Goal: Task Accomplishment & Management: Use online tool/utility

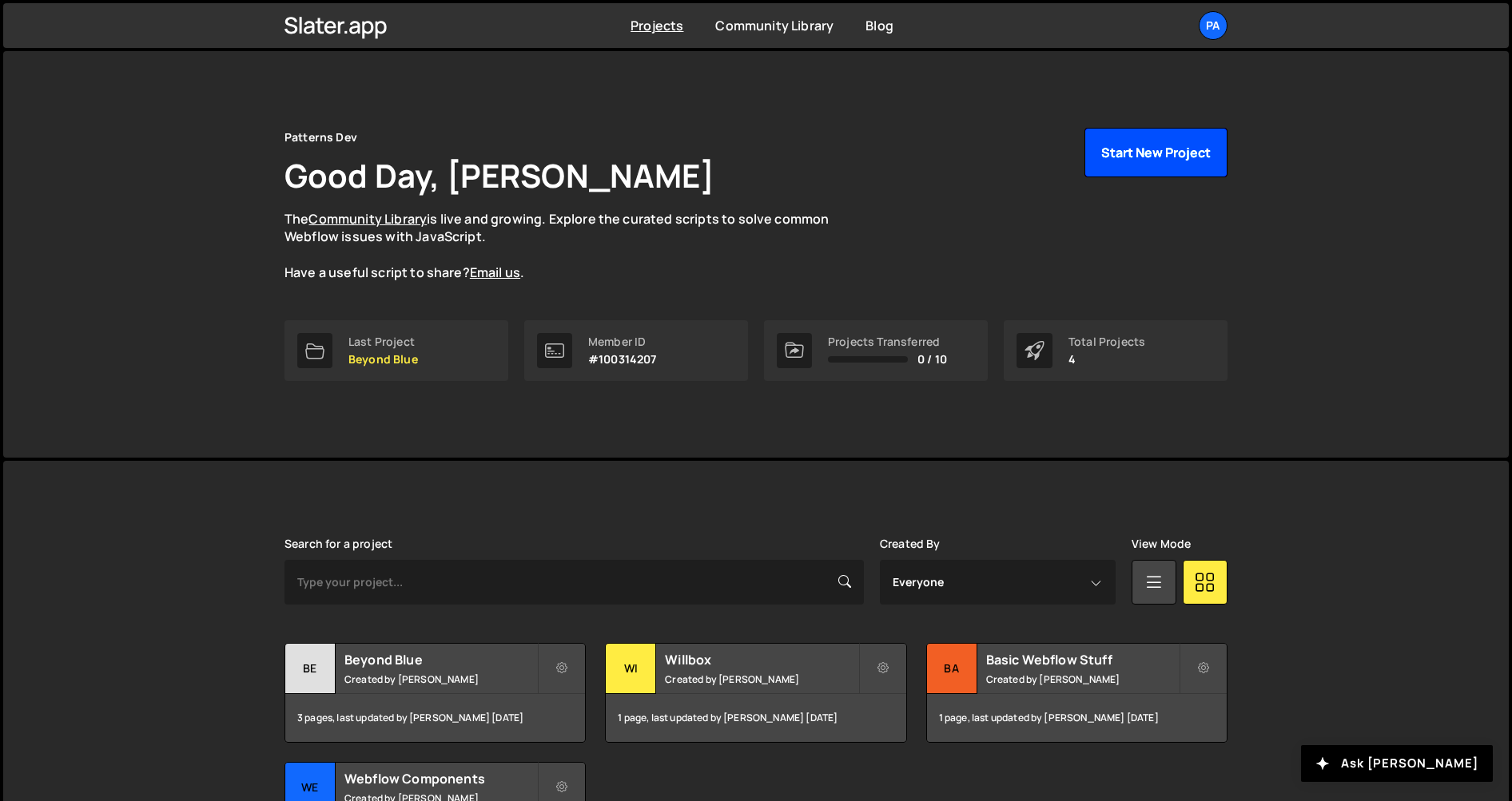
click at [1135, 155] on button "Start New Project" at bounding box center [1156, 153] width 143 height 50
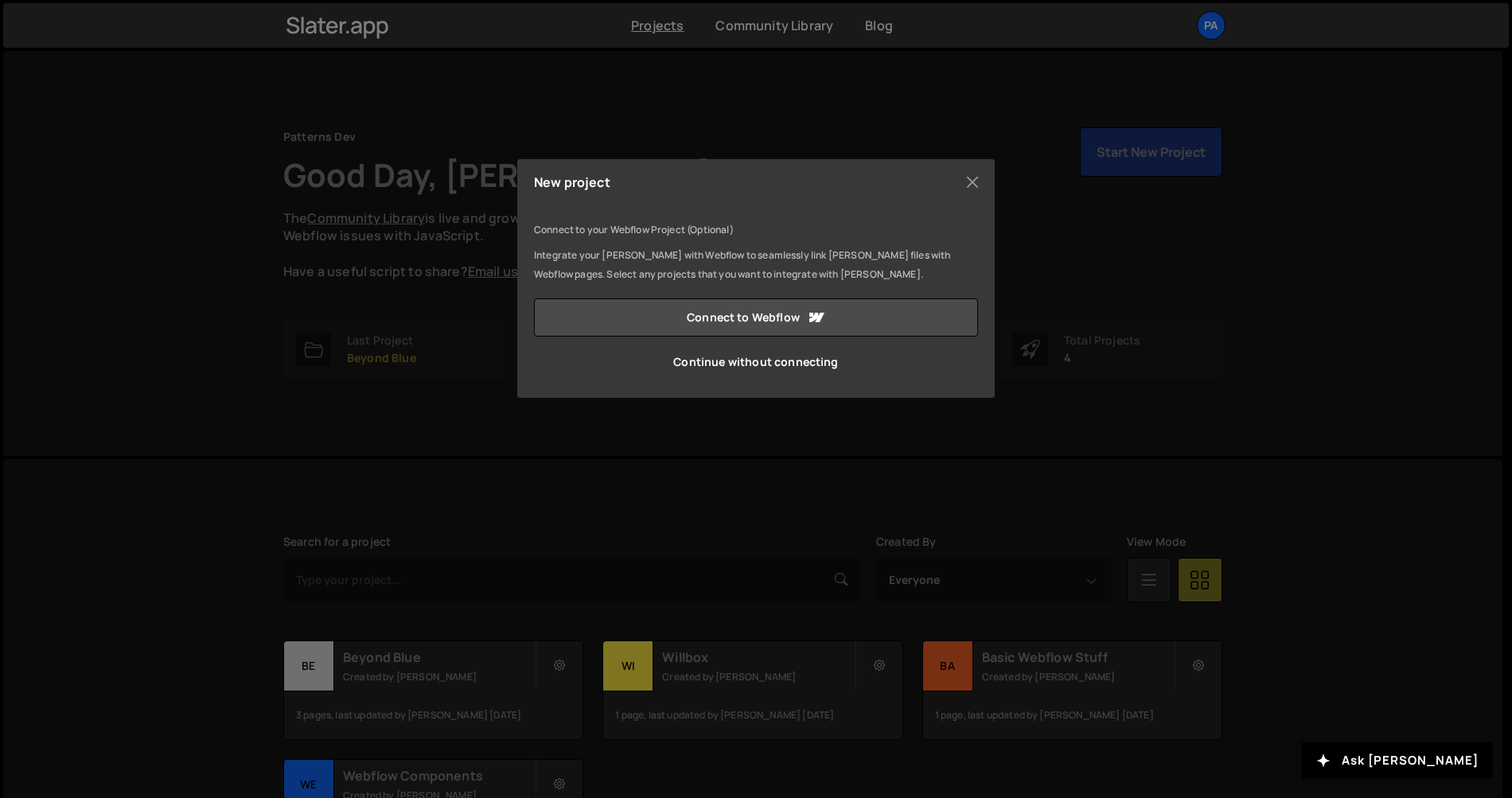
click at [739, 471] on div "New project Connect to your Webflow Project (Optional) Integrate your [PERSON_N…" at bounding box center [756, 399] width 1512 height 798
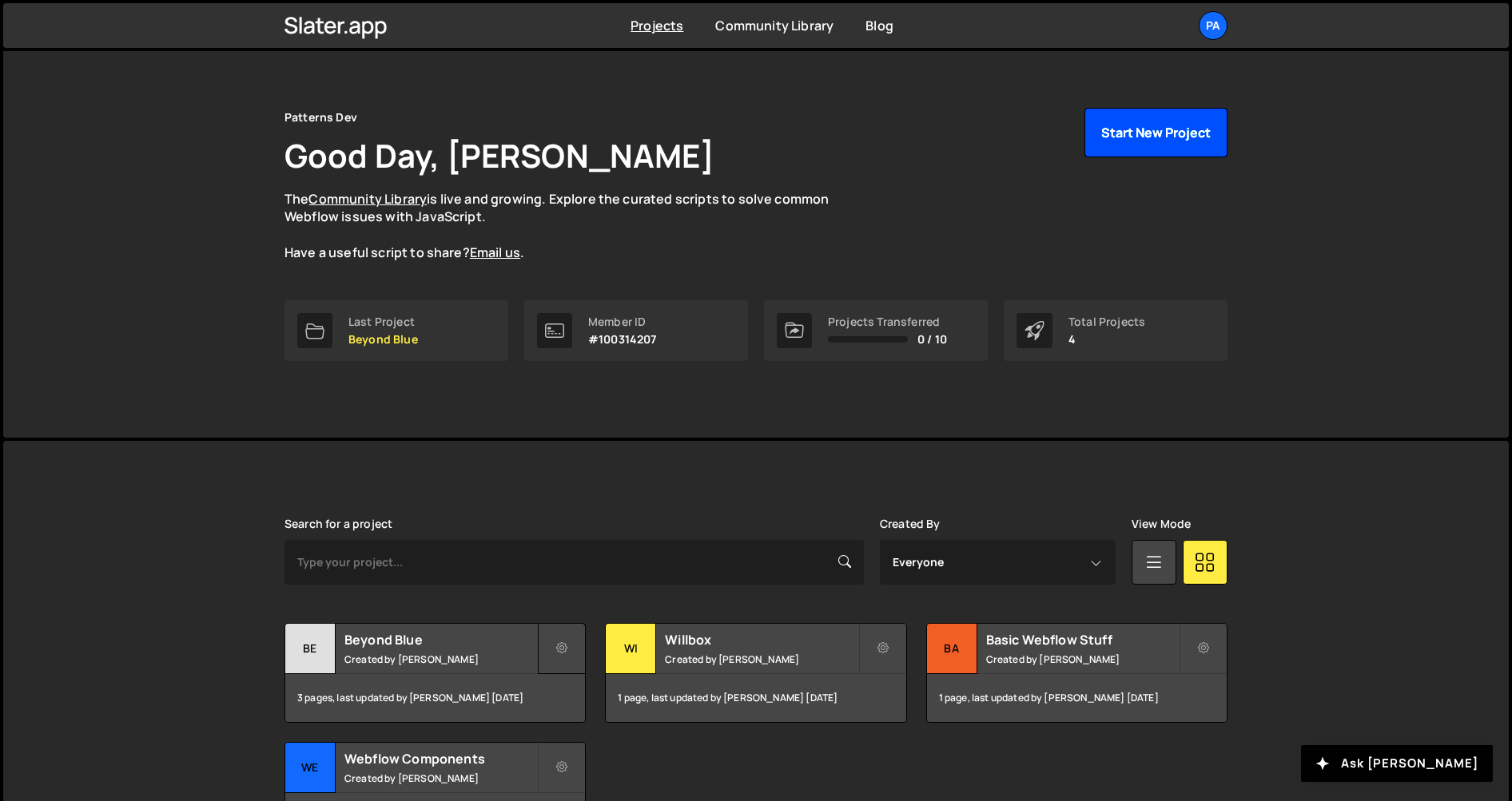
scroll to position [50, 0]
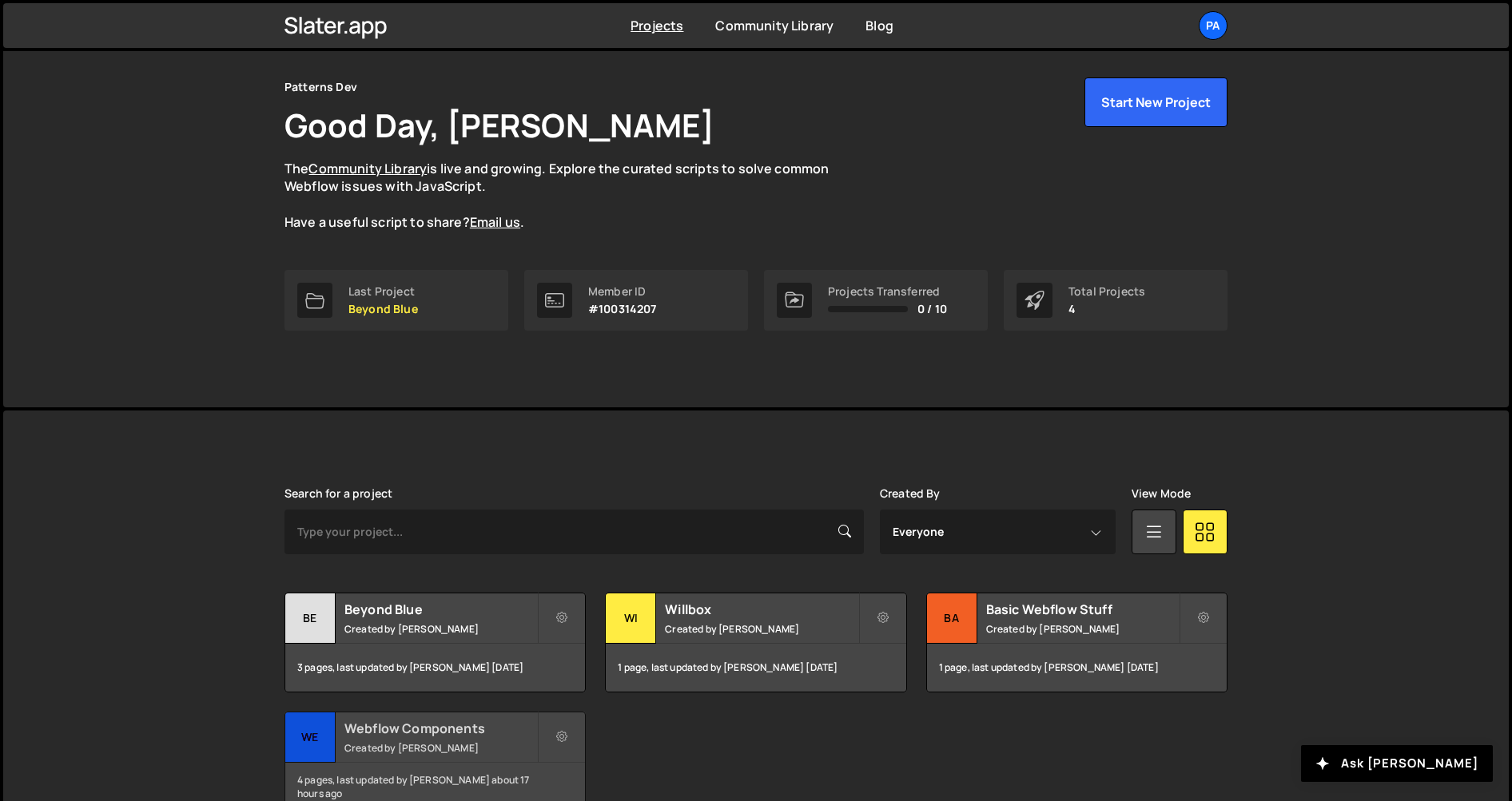
click at [408, 732] on h2 "Webflow Components" at bounding box center [440, 729] width 193 height 18
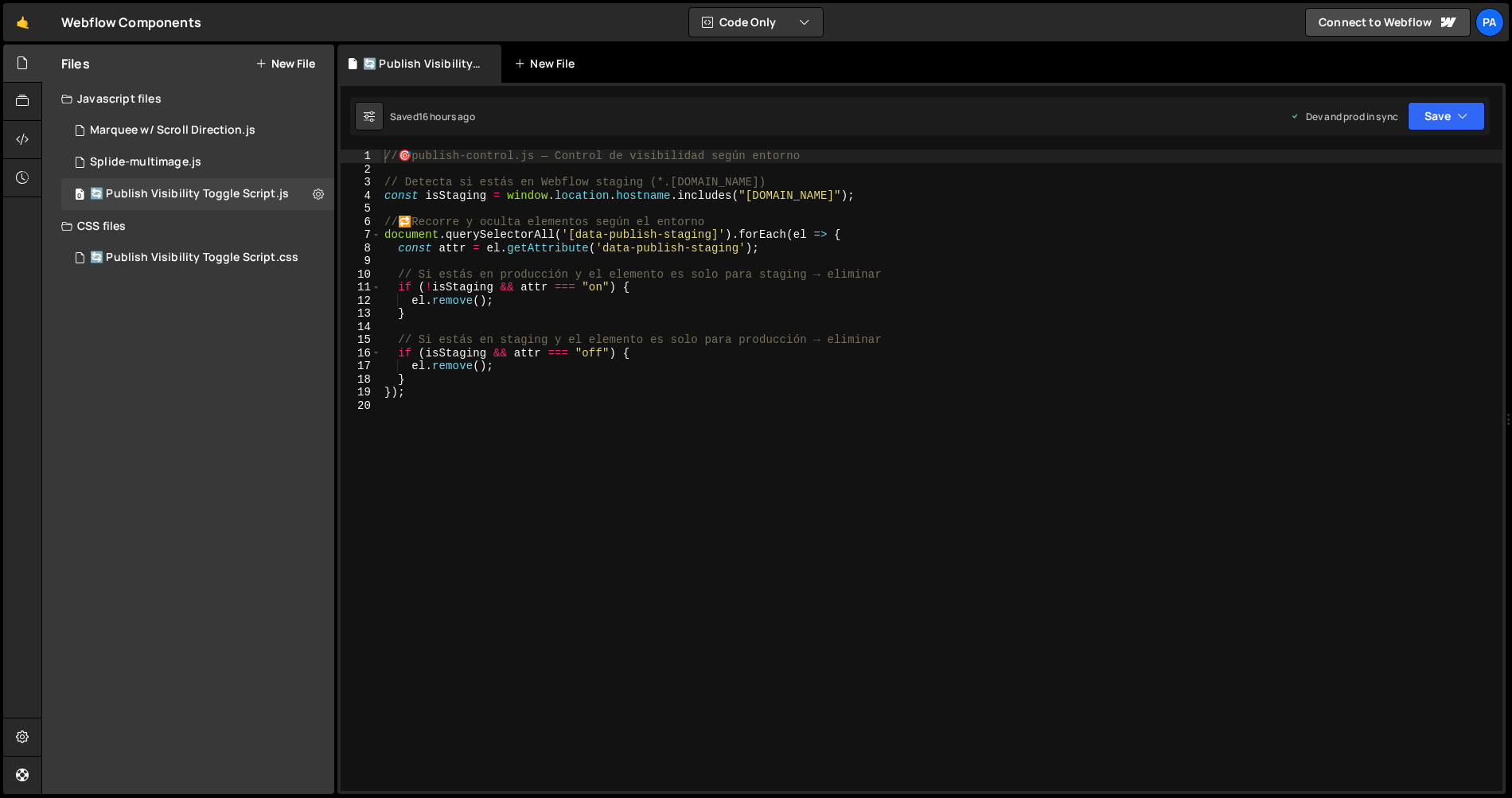
click at [567, 71] on div "New File" at bounding box center [552, 63] width 95 height 38
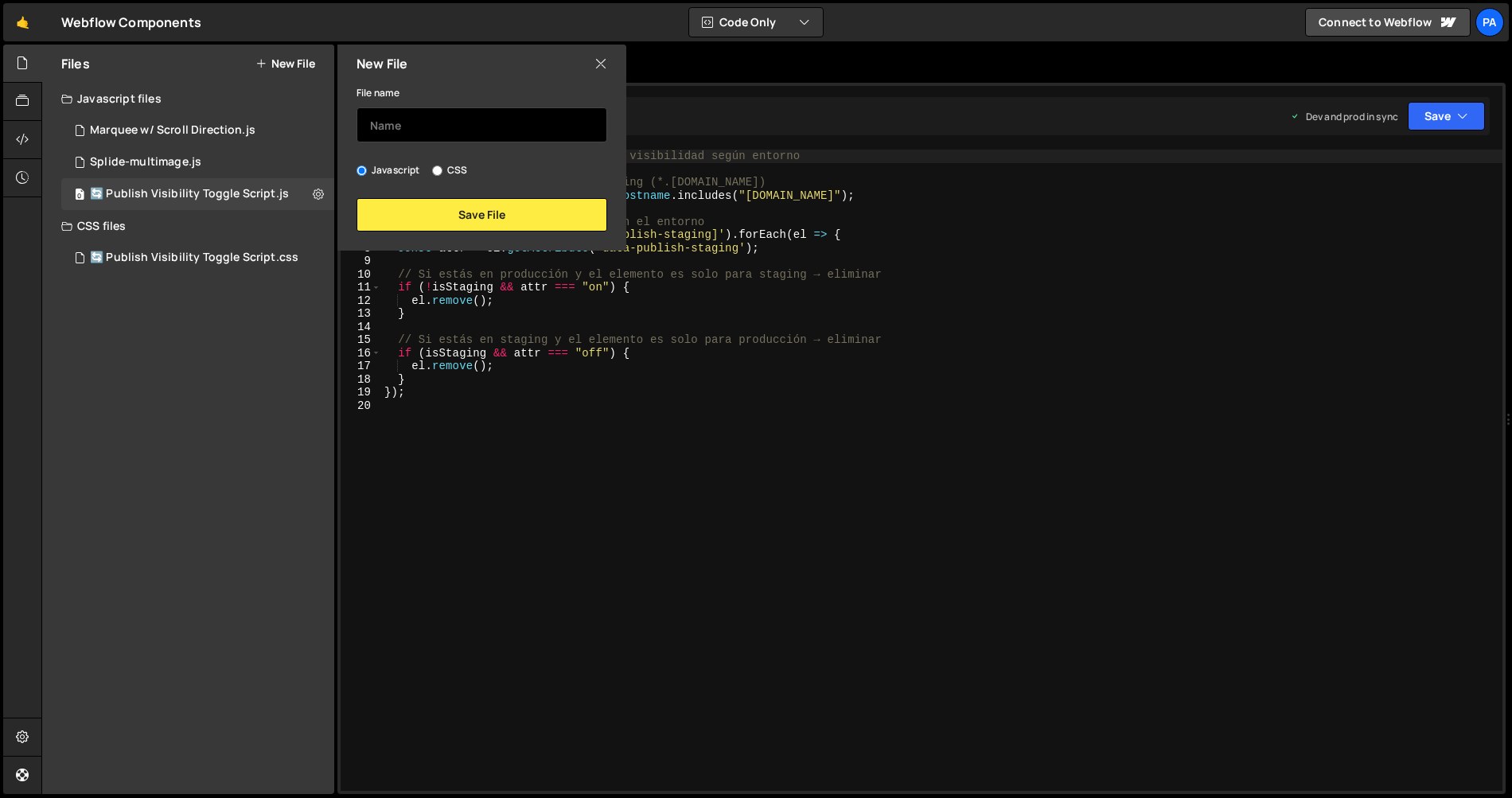
click at [519, 121] on input "text" at bounding box center [481, 125] width 250 height 35
type input "Marquee Tailwind"
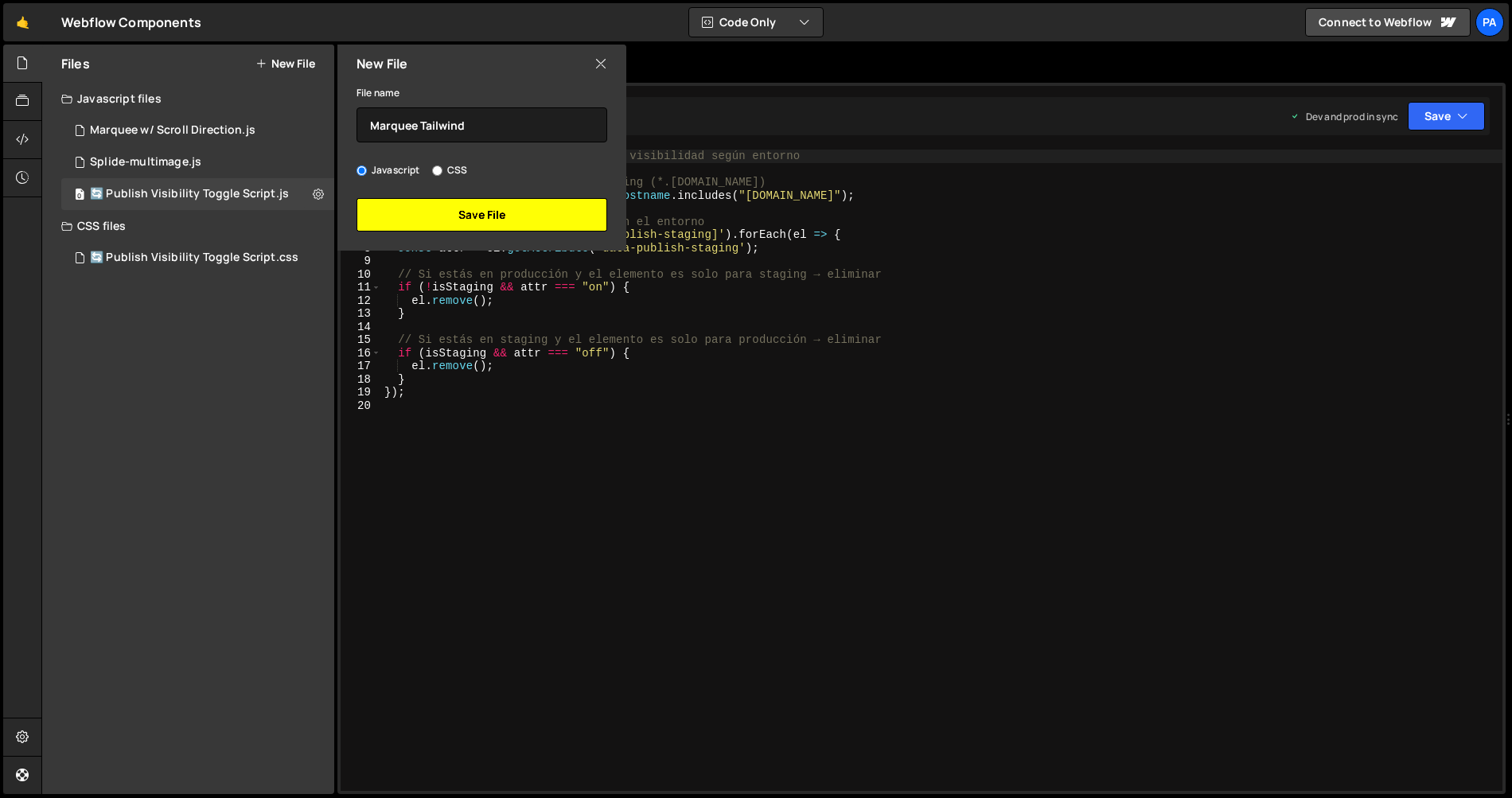
click at [510, 206] on button "Save File" at bounding box center [481, 214] width 250 height 33
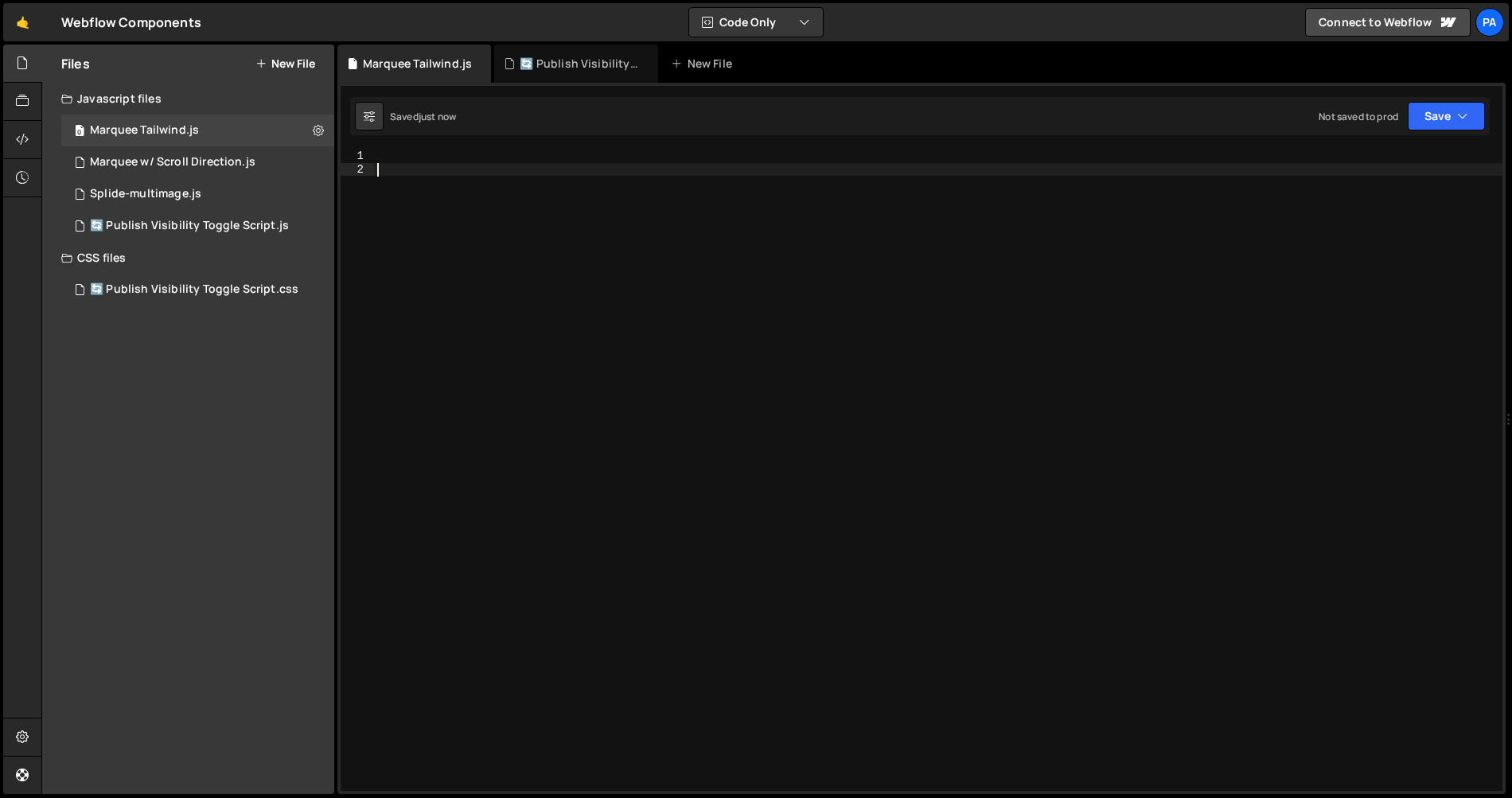
click at [596, 231] on div at bounding box center [938, 483] width 1128 height 667
click at [592, 168] on div at bounding box center [938, 483] width 1128 height 667
click at [596, 154] on div at bounding box center [938, 483] width 1128 height 667
paste textarea "});"
type textarea "});"
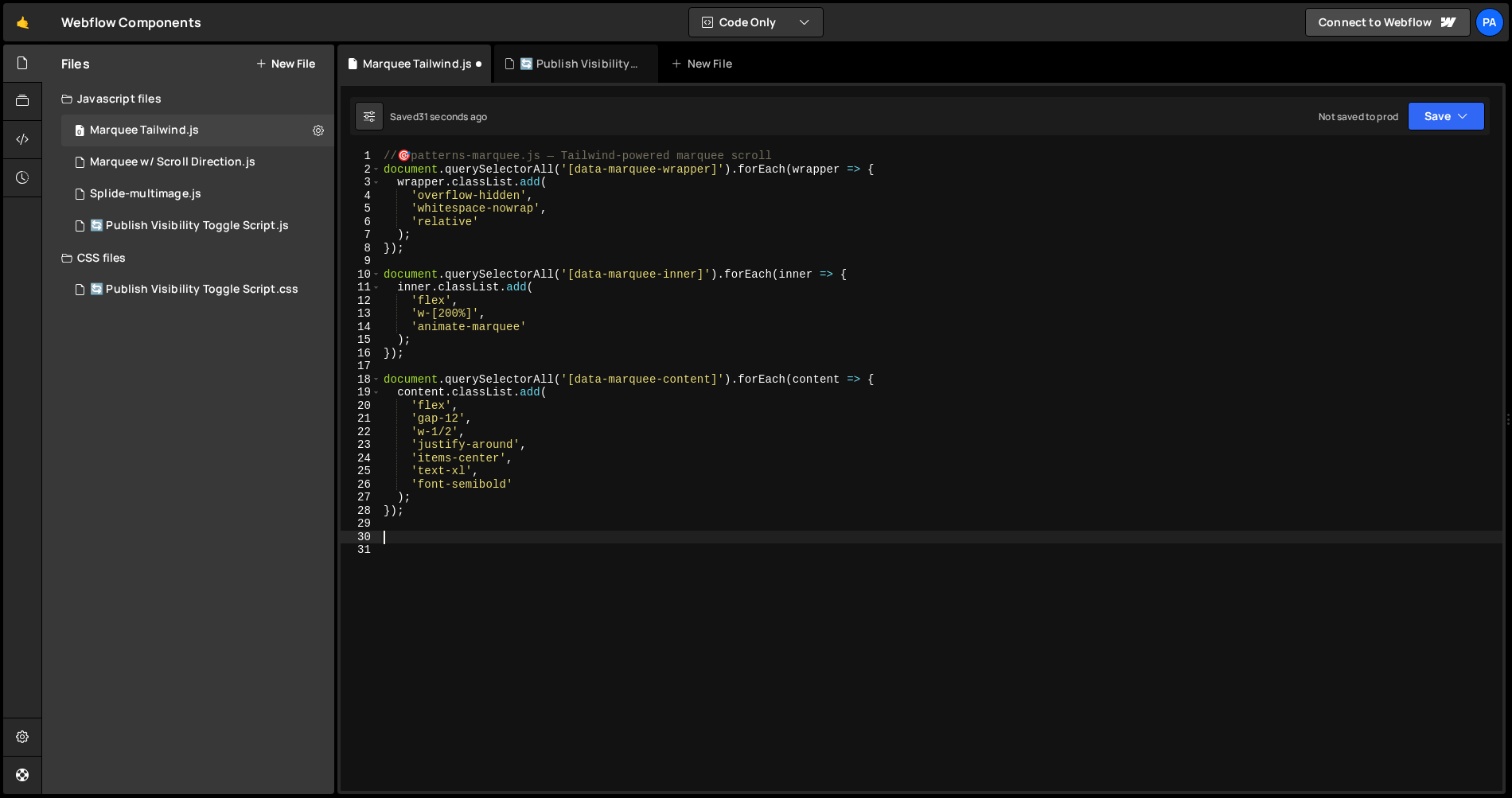
paste textarea "};"
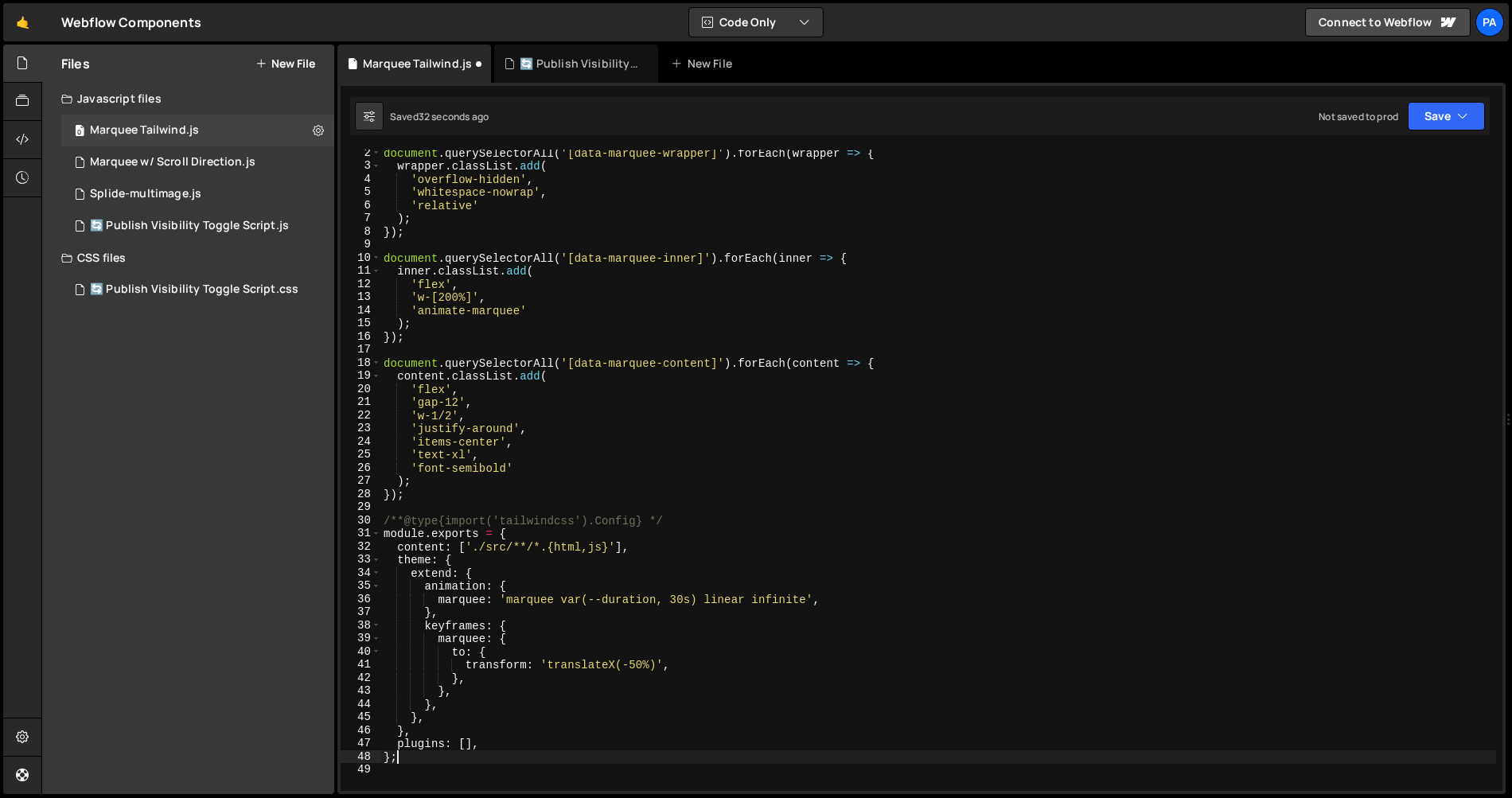
scroll to position [37, 0]
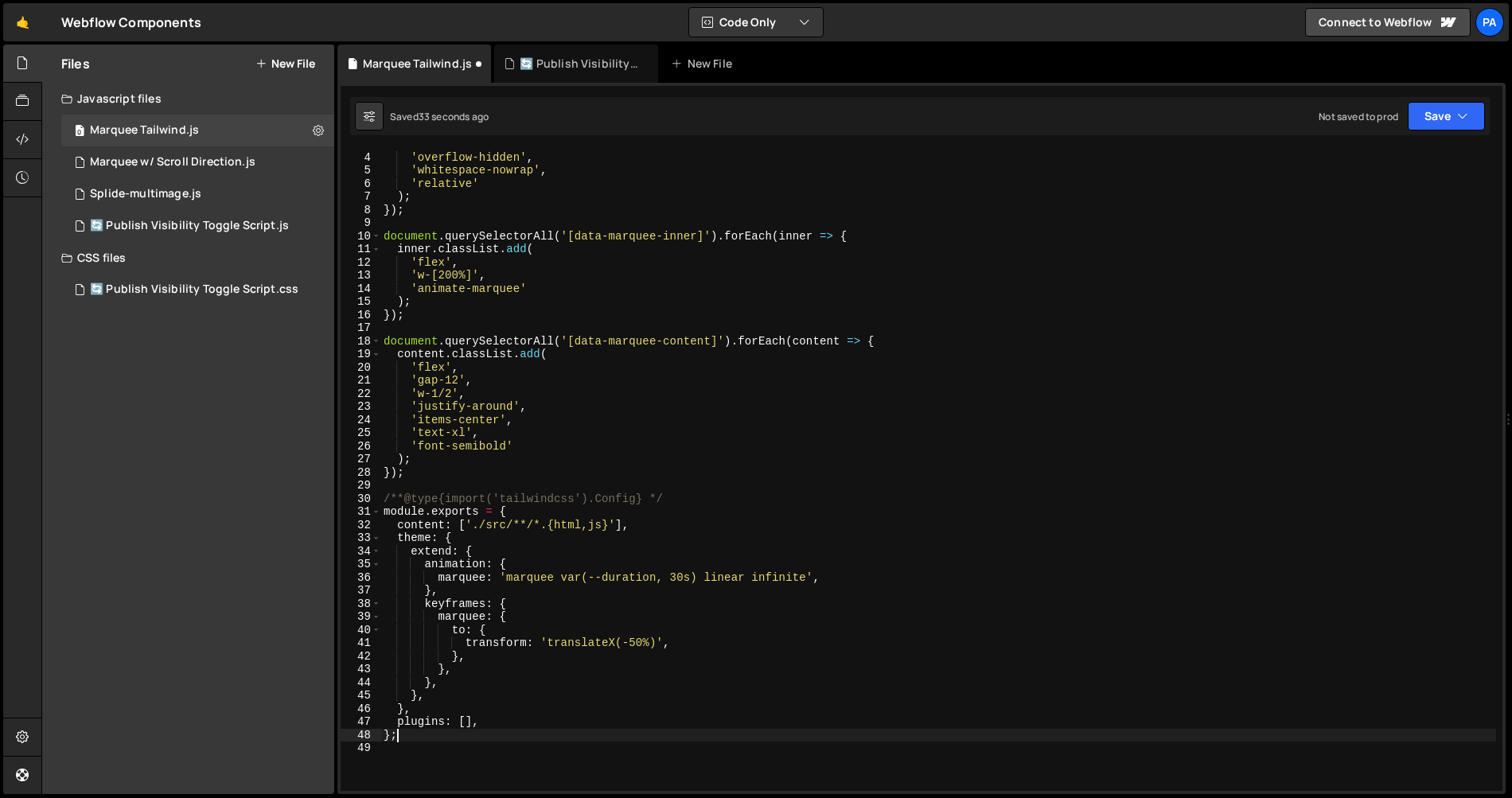
type textarea "};"
click at [1446, 119] on button "Save" at bounding box center [1446, 116] width 77 height 28
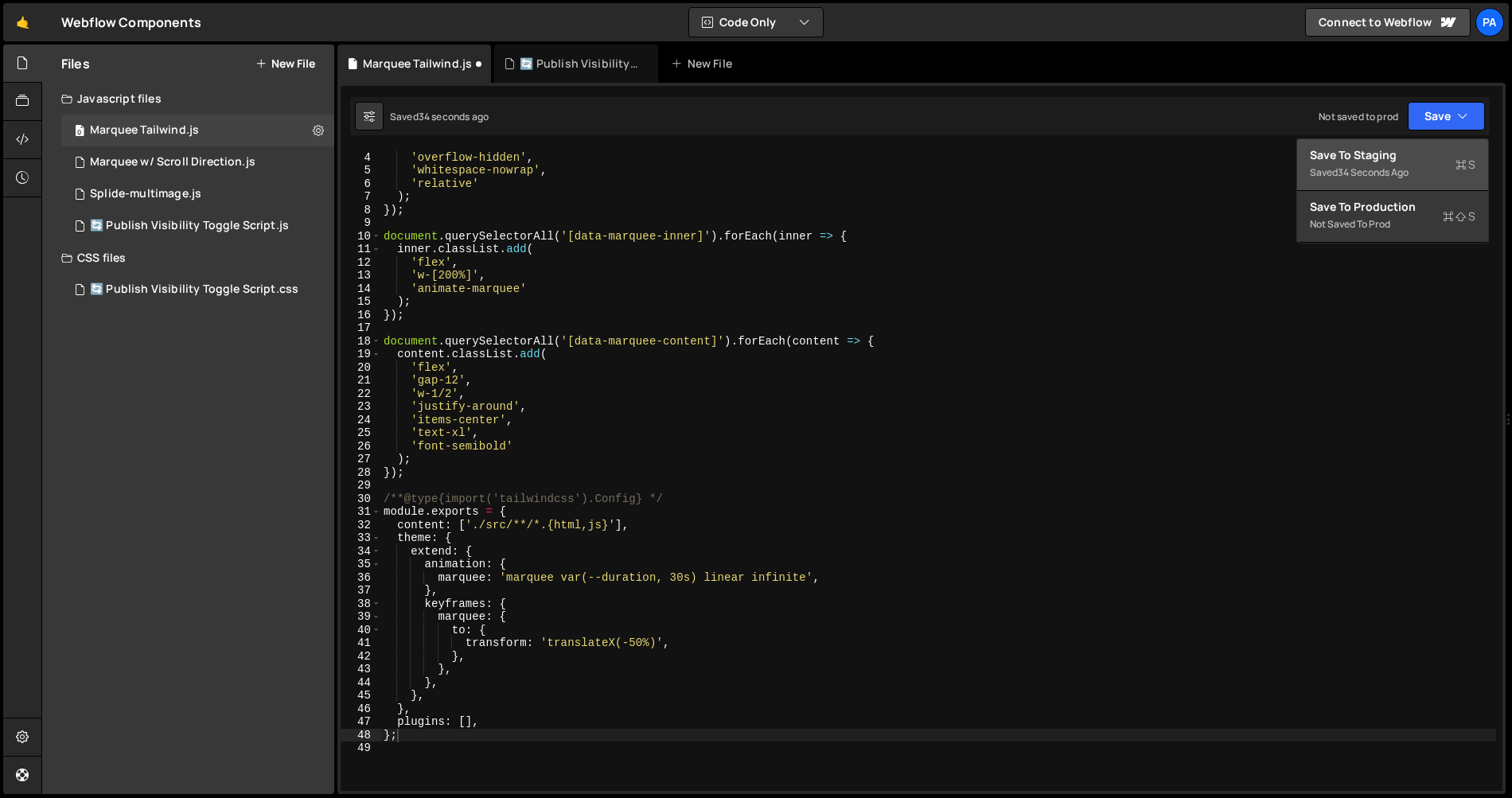
click at [1416, 147] on div "Save to Staging S" at bounding box center [1393, 155] width 166 height 16
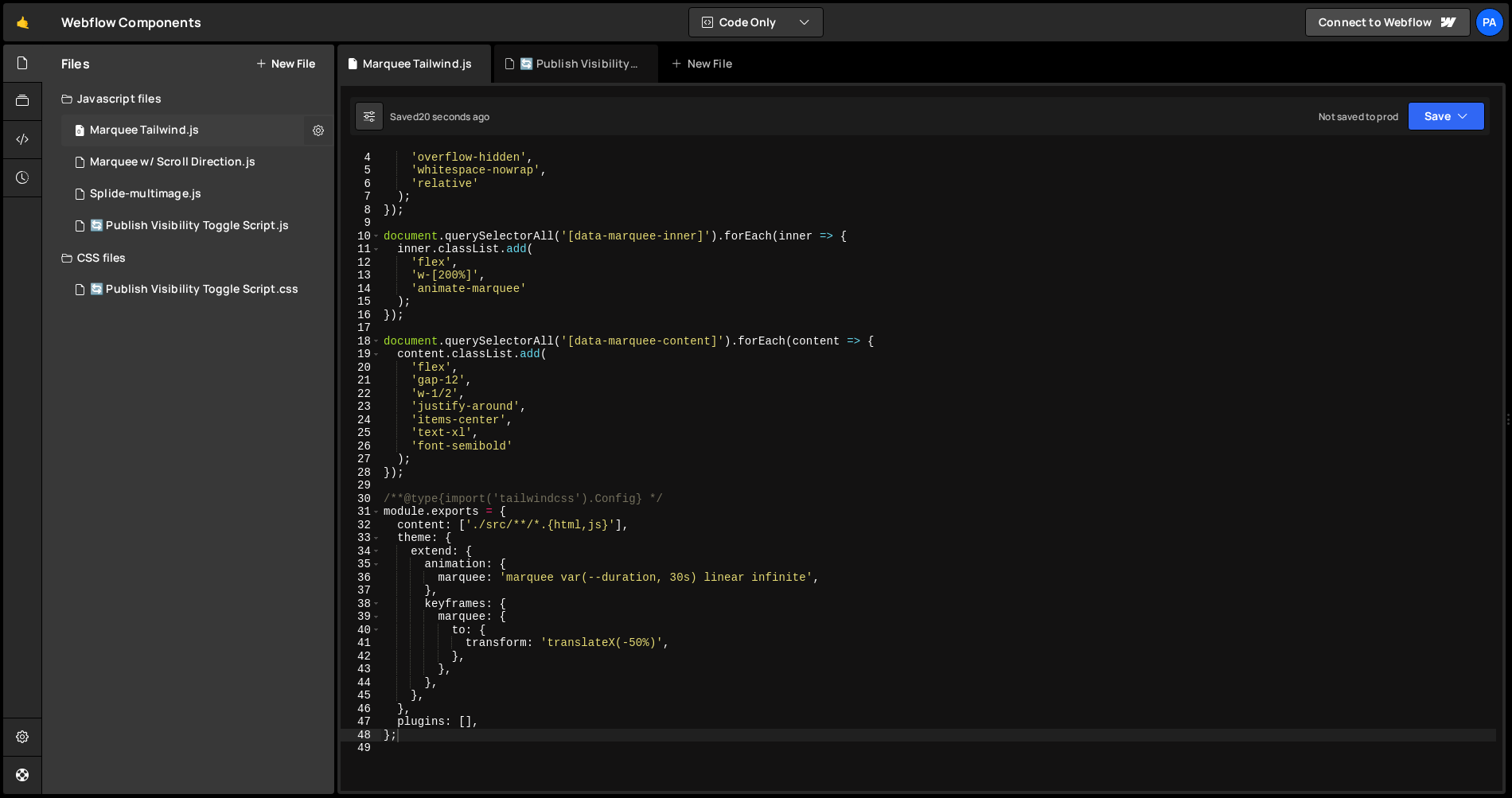
click at [313, 133] on icon at bounding box center [318, 131] width 11 height 16
type input "Marquee Tailwind"
radio input "true"
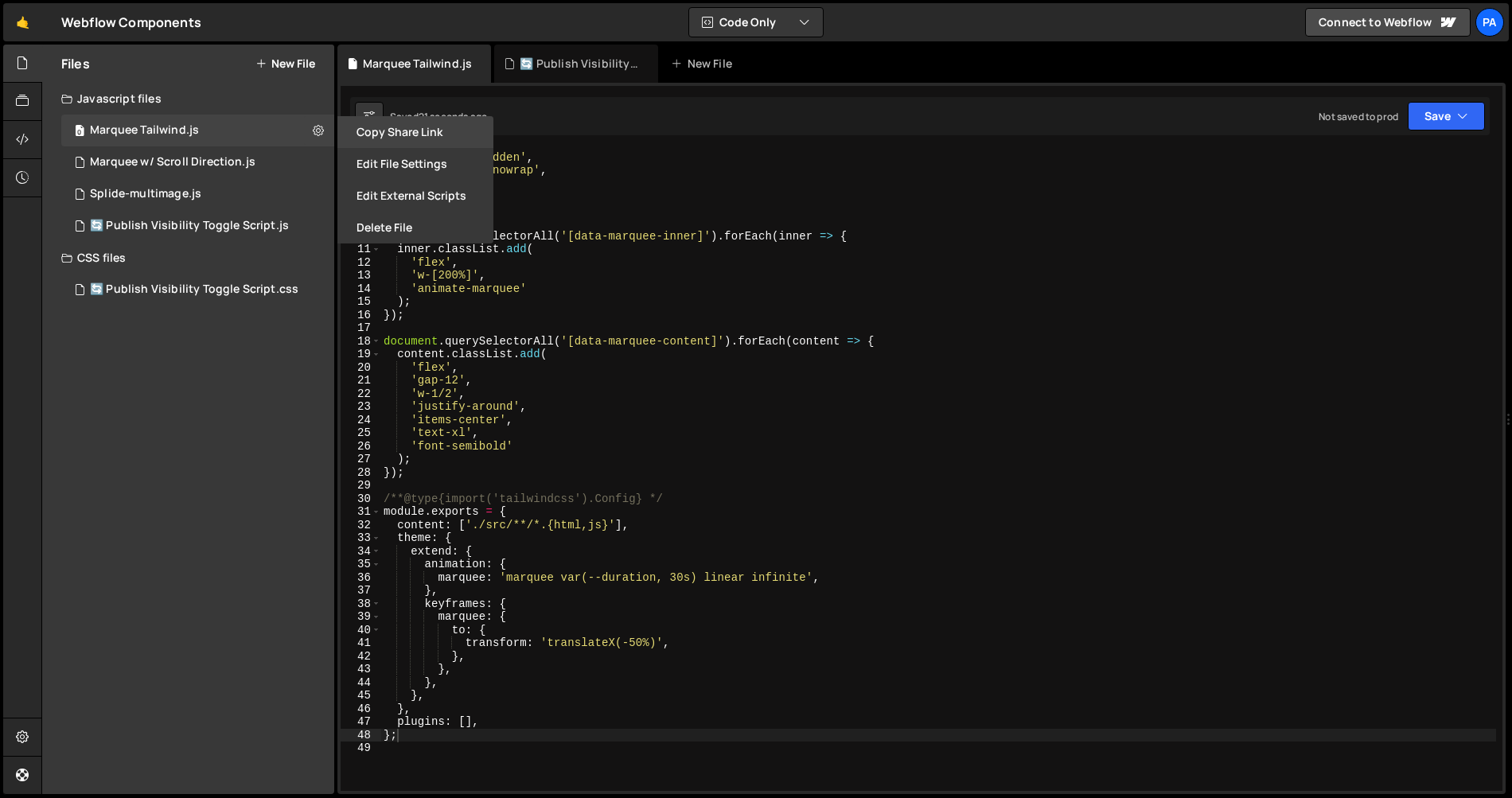
click at [391, 140] on button "Copy share link" at bounding box center [415, 132] width 156 height 32
click at [389, 159] on button "Edit File Settings" at bounding box center [415, 164] width 156 height 32
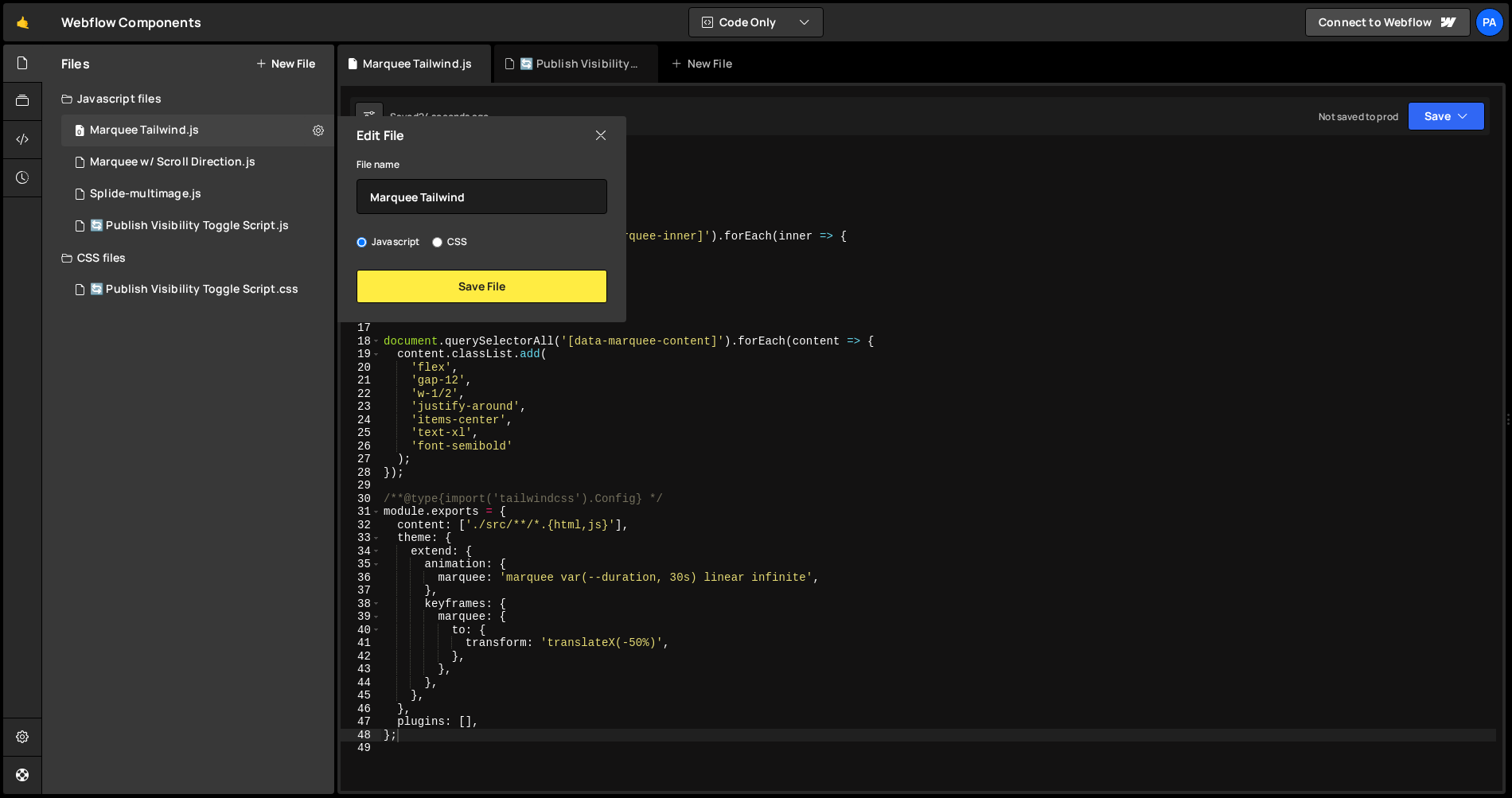
drag, startPoint x: 602, startPoint y: 137, endPoint x: 589, endPoint y: 138, distance: 13.0
click at [602, 137] on icon at bounding box center [600, 135] width 13 height 18
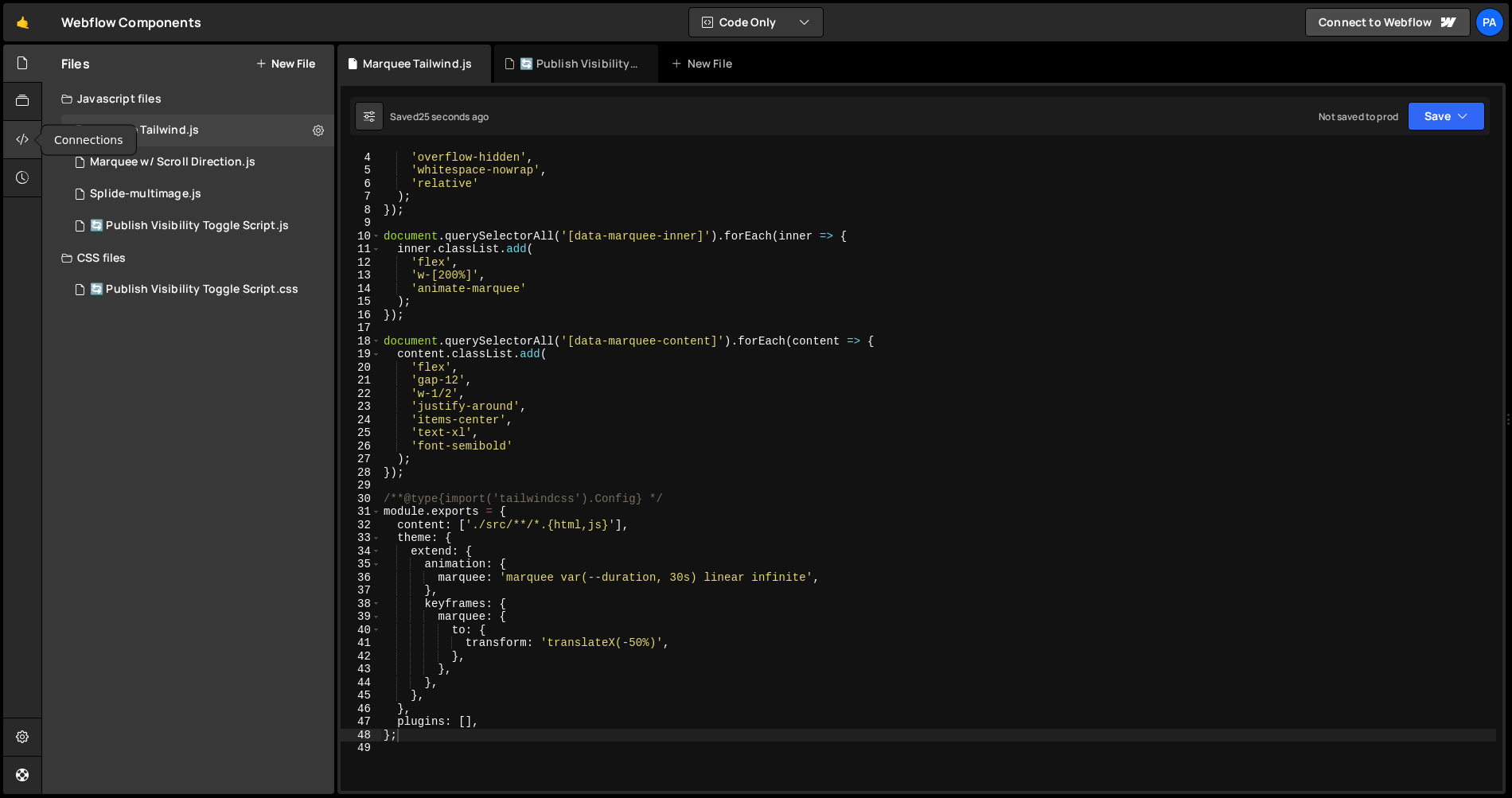
click at [27, 134] on icon at bounding box center [21, 139] width 13 height 18
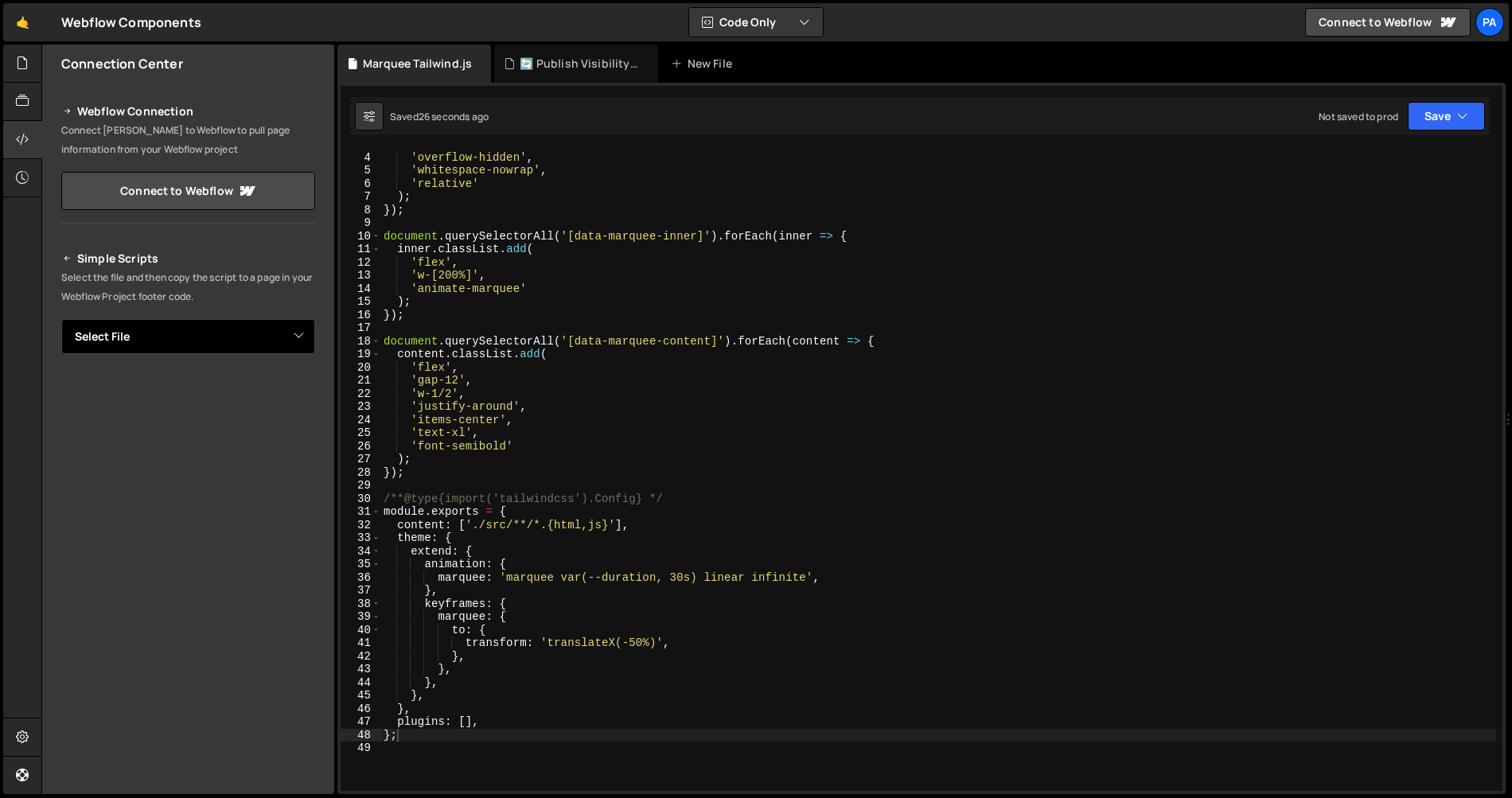
click at [290, 333] on select "Select File Marquee w/ Scroll Direction.[PERSON_NAME]-multimage.js 🔄 Publish Vi…" at bounding box center [188, 337] width 254 height 35
select select "45806"
click at [61, 320] on select "Select File Marquee w/ Scroll Direction.[PERSON_NAME]-multimage.js 🔄 Publish Vi…" at bounding box center [188, 337] width 254 height 35
click at [300, 393] on button "Button group with nested dropdown" at bounding box center [304, 391] width 22 height 33
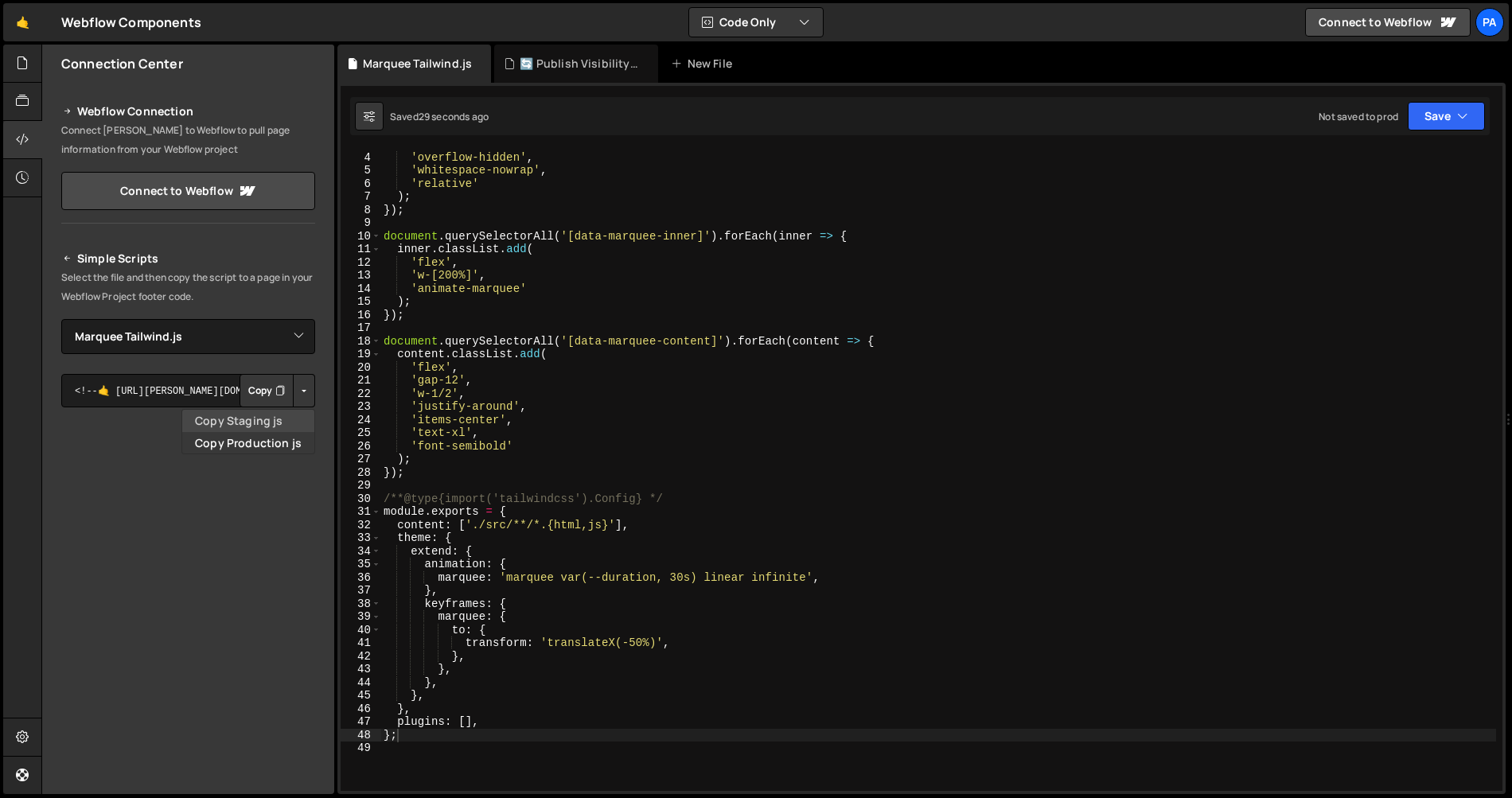
click at [276, 419] on link "Copy Staging js" at bounding box center [248, 421] width 132 height 22
click at [679, 356] on div "wrapper . classList . add ( 'overflow-hidden' , 'whitespace-nowrap' , 'relative…" at bounding box center [938, 471] width 1115 height 667
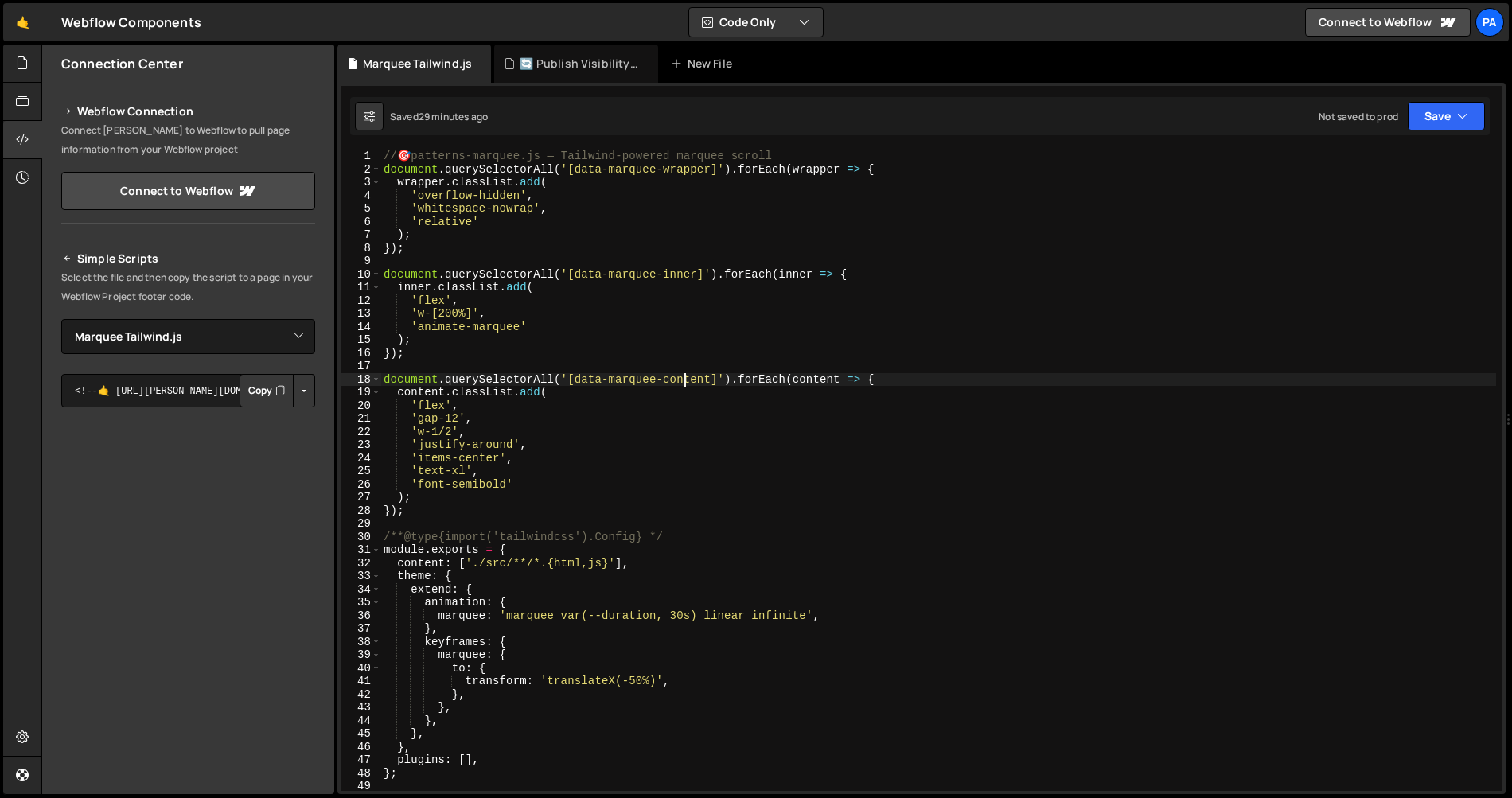
click at [684, 385] on div "// 🎯 patterns-marquee.js — Tailwind-powered marquee scroll document . querySele…" at bounding box center [938, 483] width 1115 height 667
click at [706, 411] on div "// 🎯 patterns-marquee.js — Tailwind-powered marquee scroll document . querySele…" at bounding box center [938, 483] width 1115 height 667
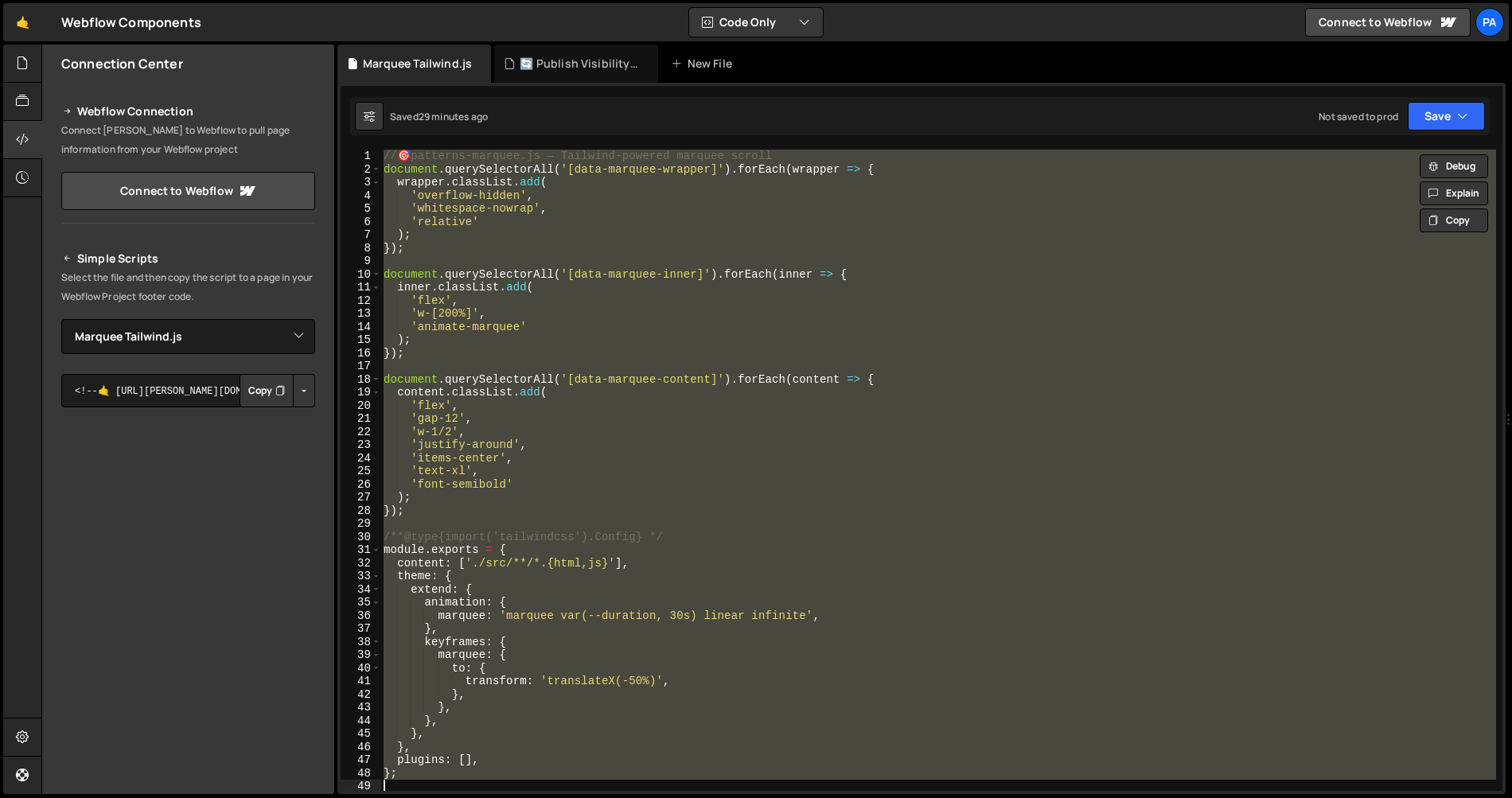
paste textarea
type textarea "}"
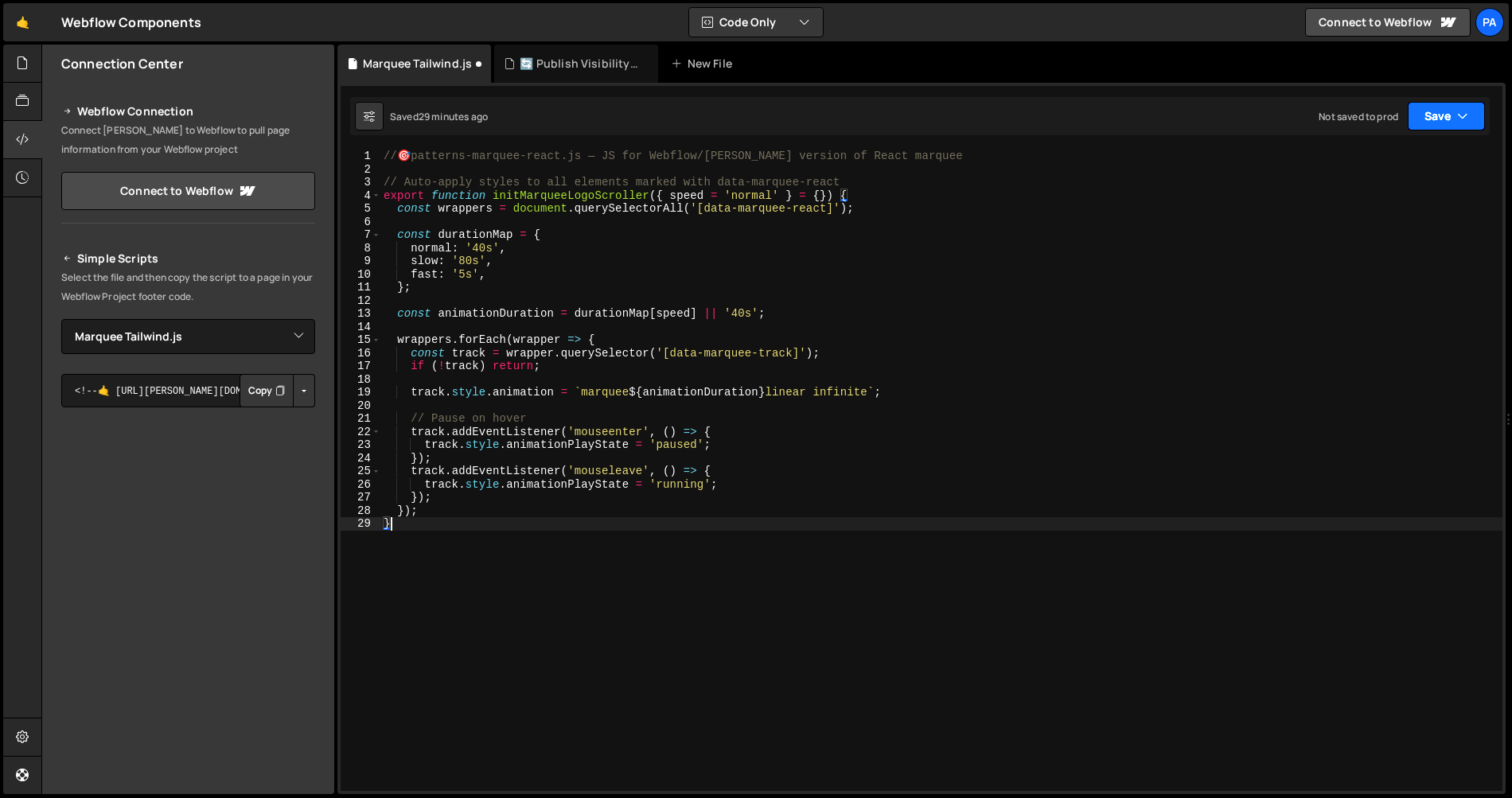
click at [1436, 111] on button "Save" at bounding box center [1446, 116] width 77 height 28
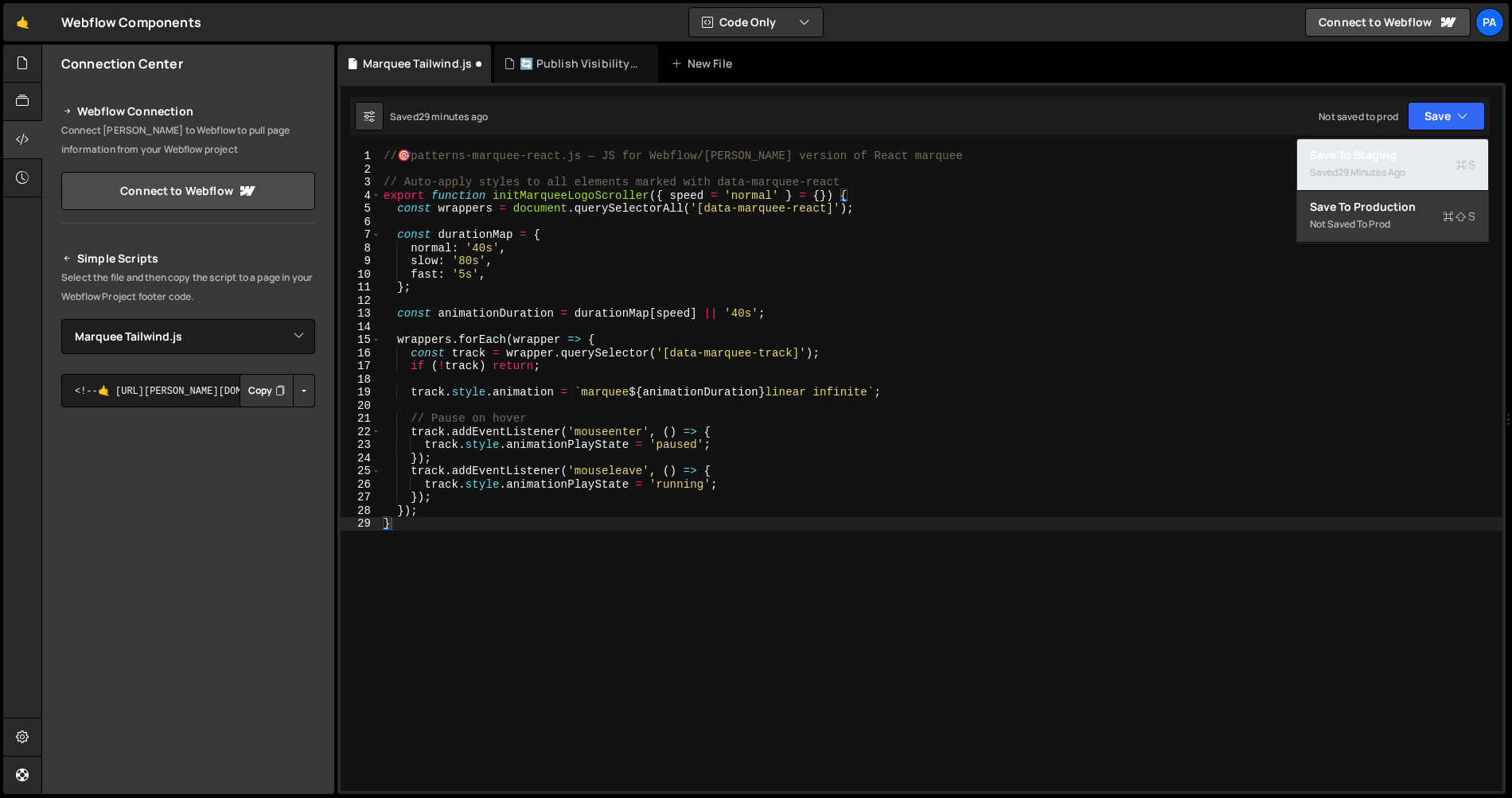
click at [1415, 148] on div "Save to Staging S" at bounding box center [1393, 155] width 166 height 16
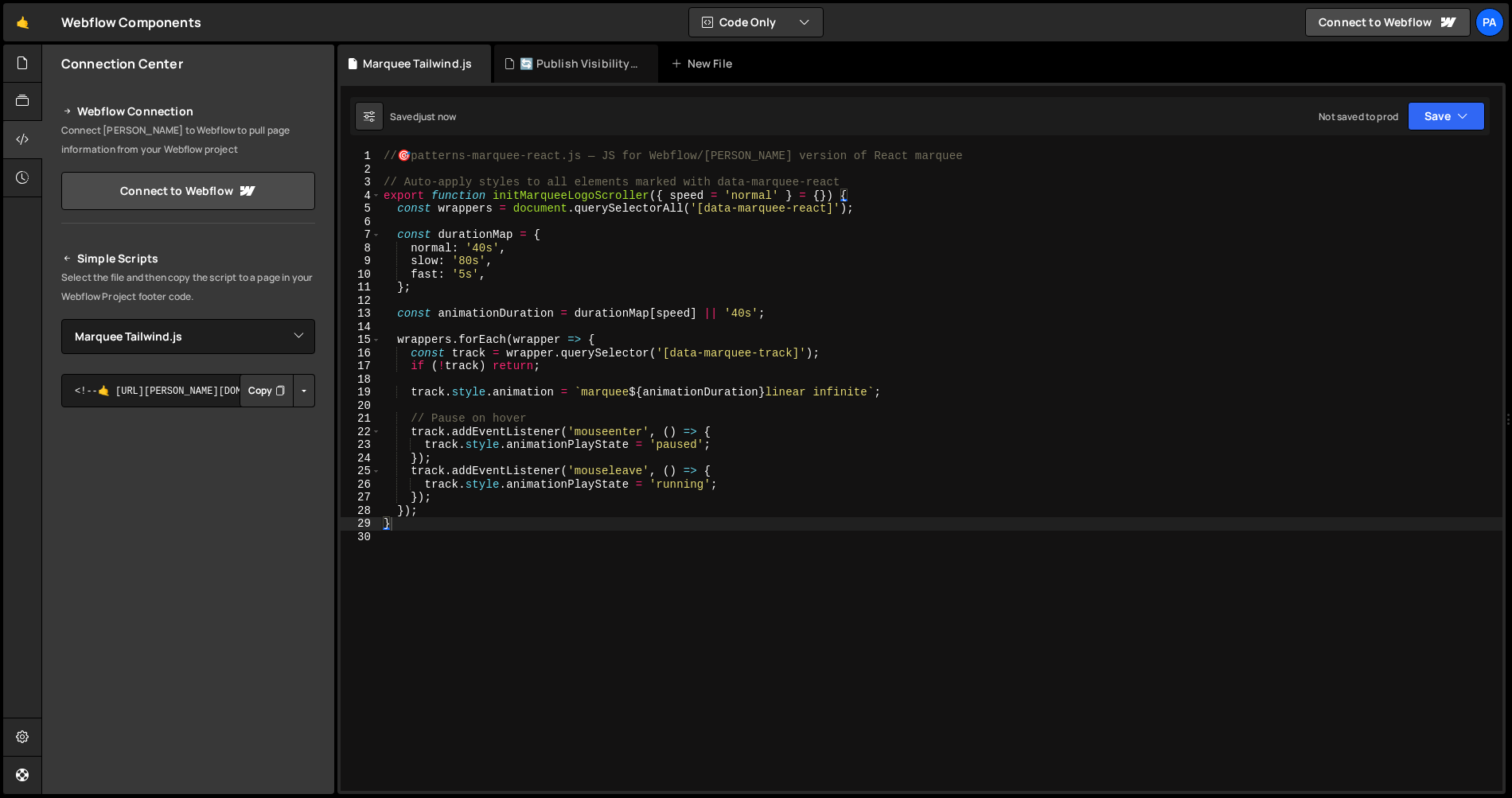
click at [311, 399] on button "Button group with nested dropdown" at bounding box center [304, 391] width 22 height 33
click at [289, 417] on link "Copy Staging js" at bounding box center [248, 421] width 132 height 22
click at [724, 537] on div "// 🎯 patterns-marquee-react.js — JS for Webflow/[PERSON_NAME] version of React …" at bounding box center [942, 483] width 1122 height 667
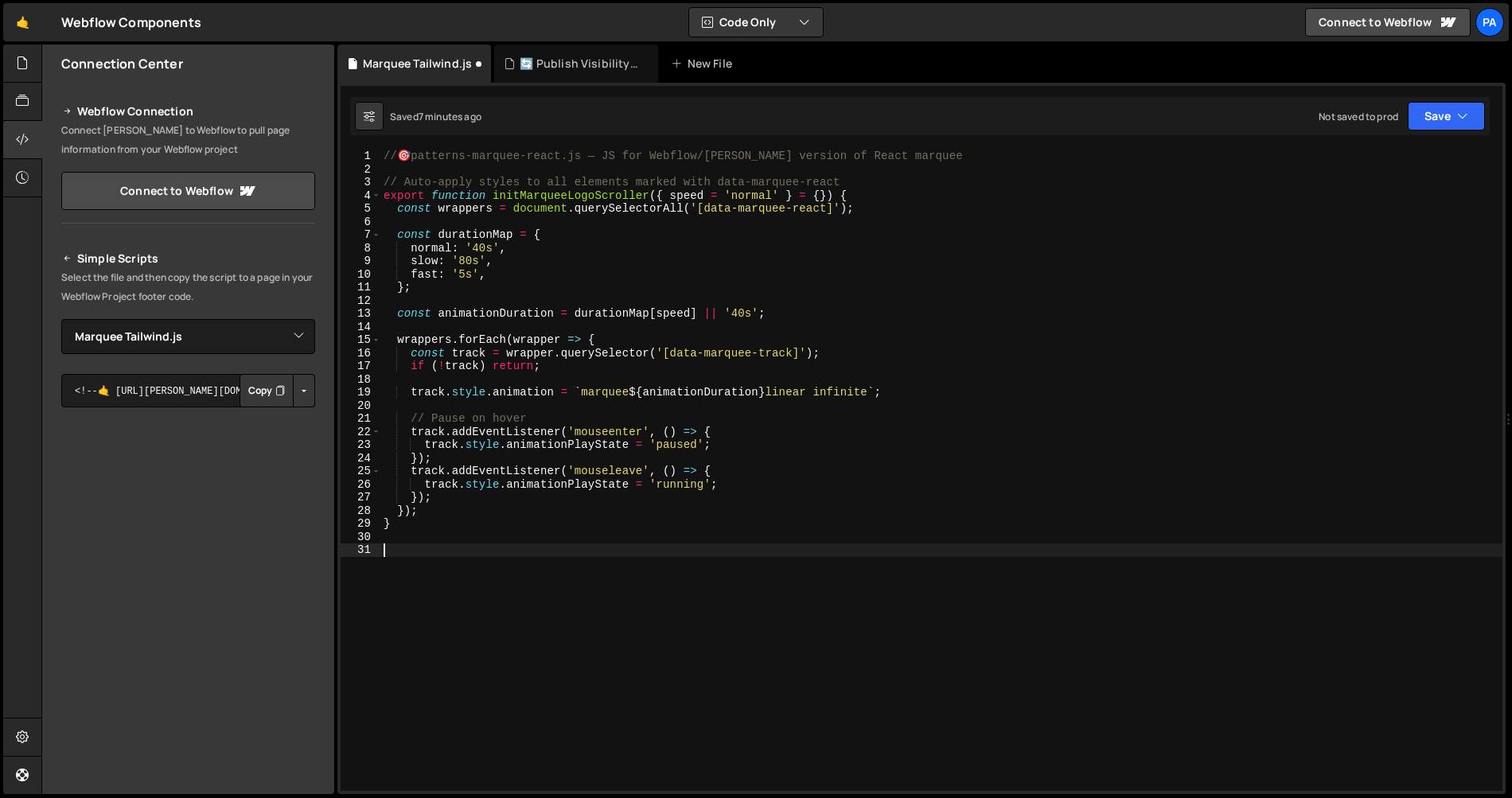
paste textarea "initMarqueeLogoScroller({ speed: 'normal' });"
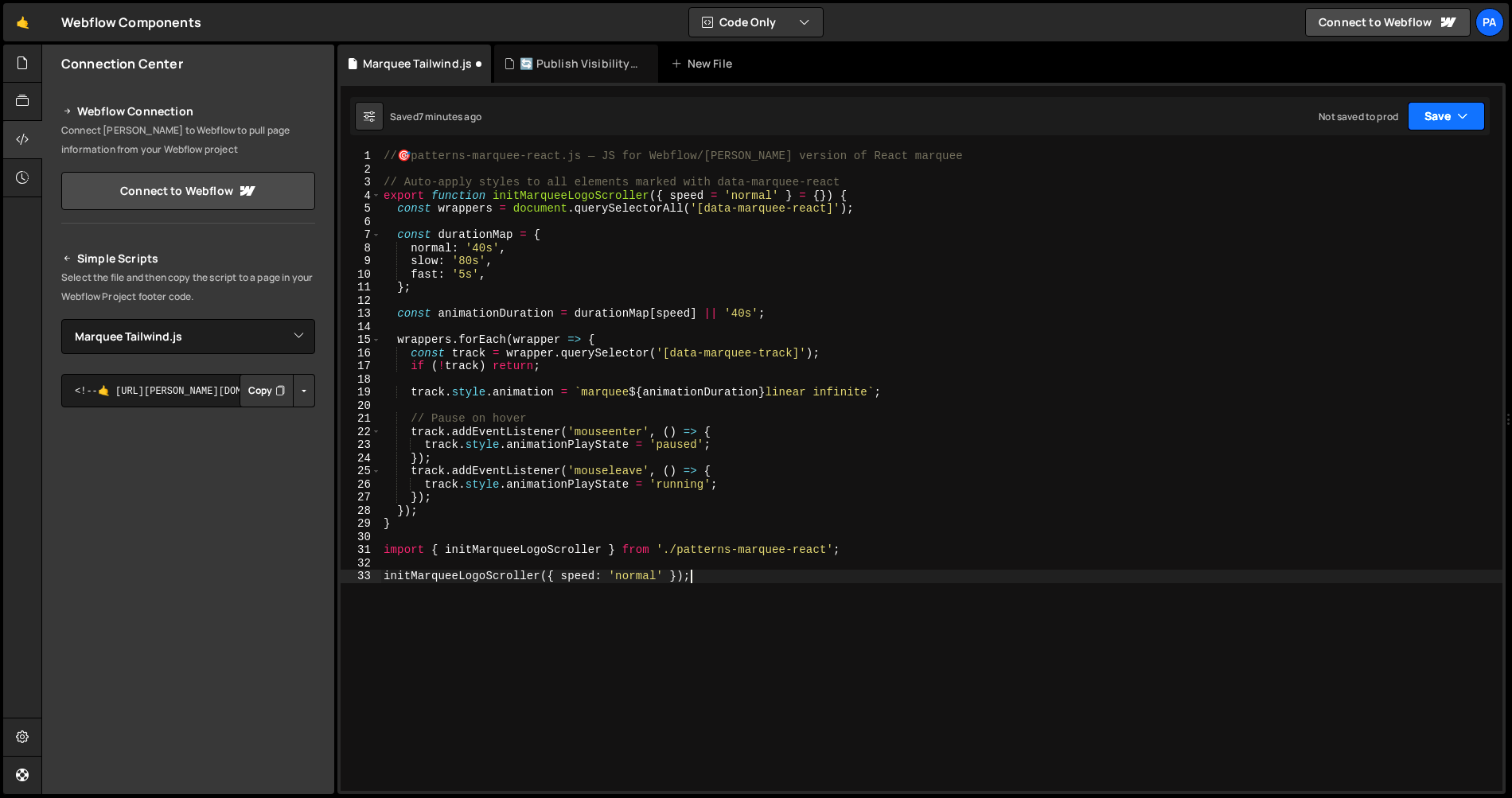
click at [1434, 125] on button "Save" at bounding box center [1446, 116] width 77 height 28
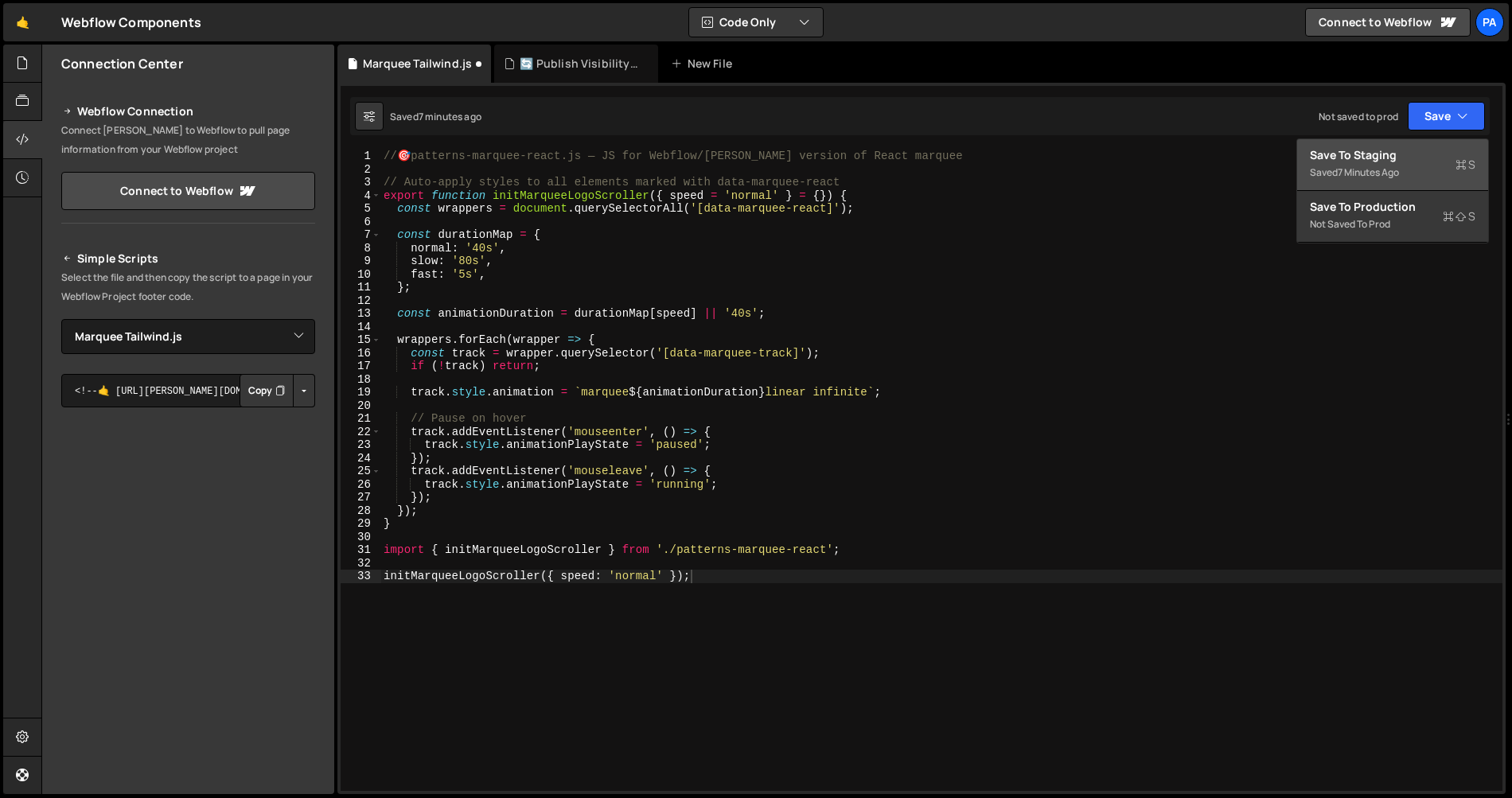
click at [1421, 155] on div "Save to Staging S" at bounding box center [1393, 155] width 166 height 16
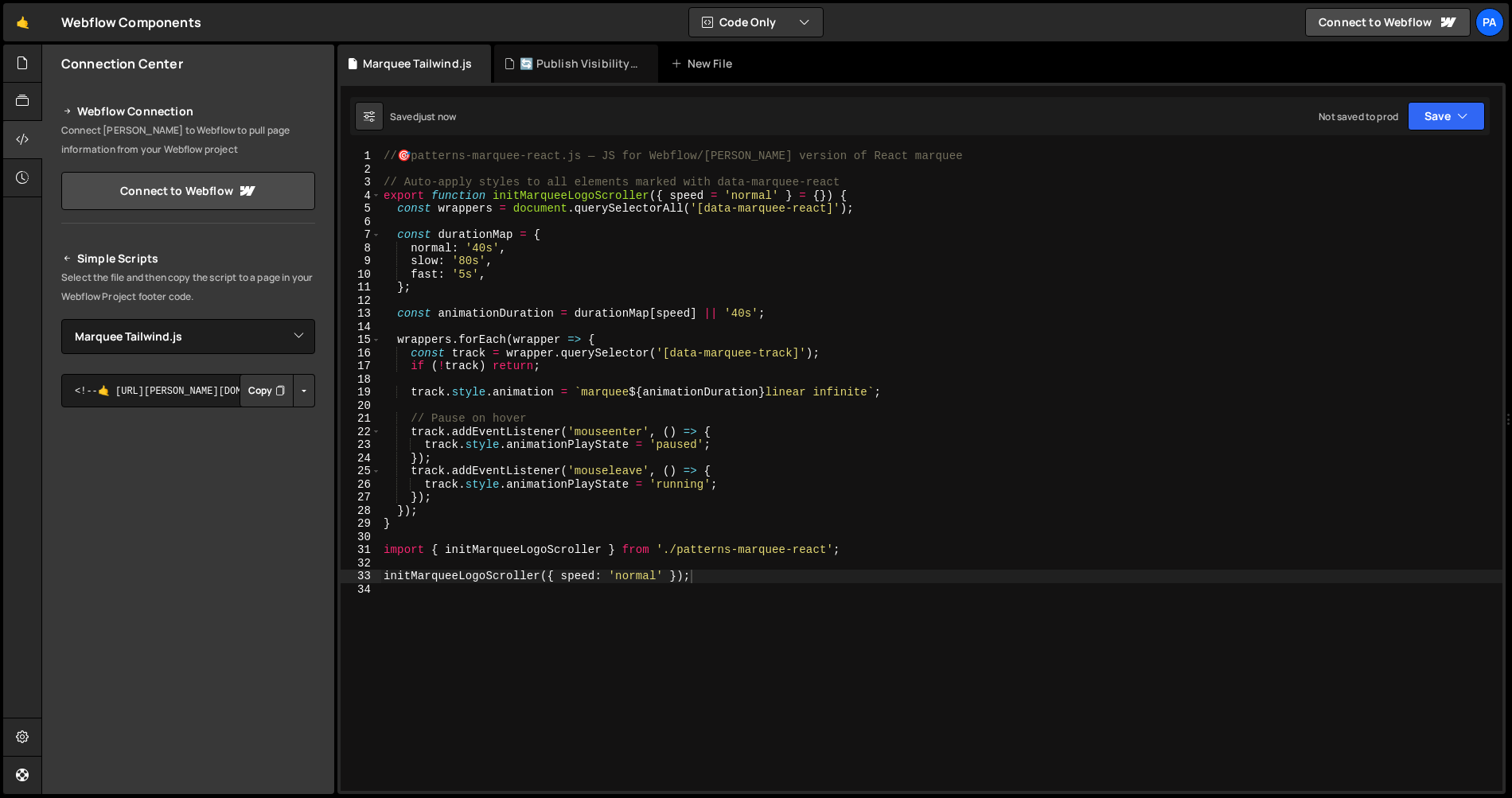
type textarea "const wrappers = document.querySelectorAll('[data-marquee-react]');"
drag, startPoint x: 712, startPoint y: 210, endPoint x: 815, endPoint y: 207, distance: 103.0
click at [828, 207] on div "// 🎯 patterns-marquee-react.js — JS for Webflow/[PERSON_NAME] version of React …" at bounding box center [942, 483] width 1122 height 667
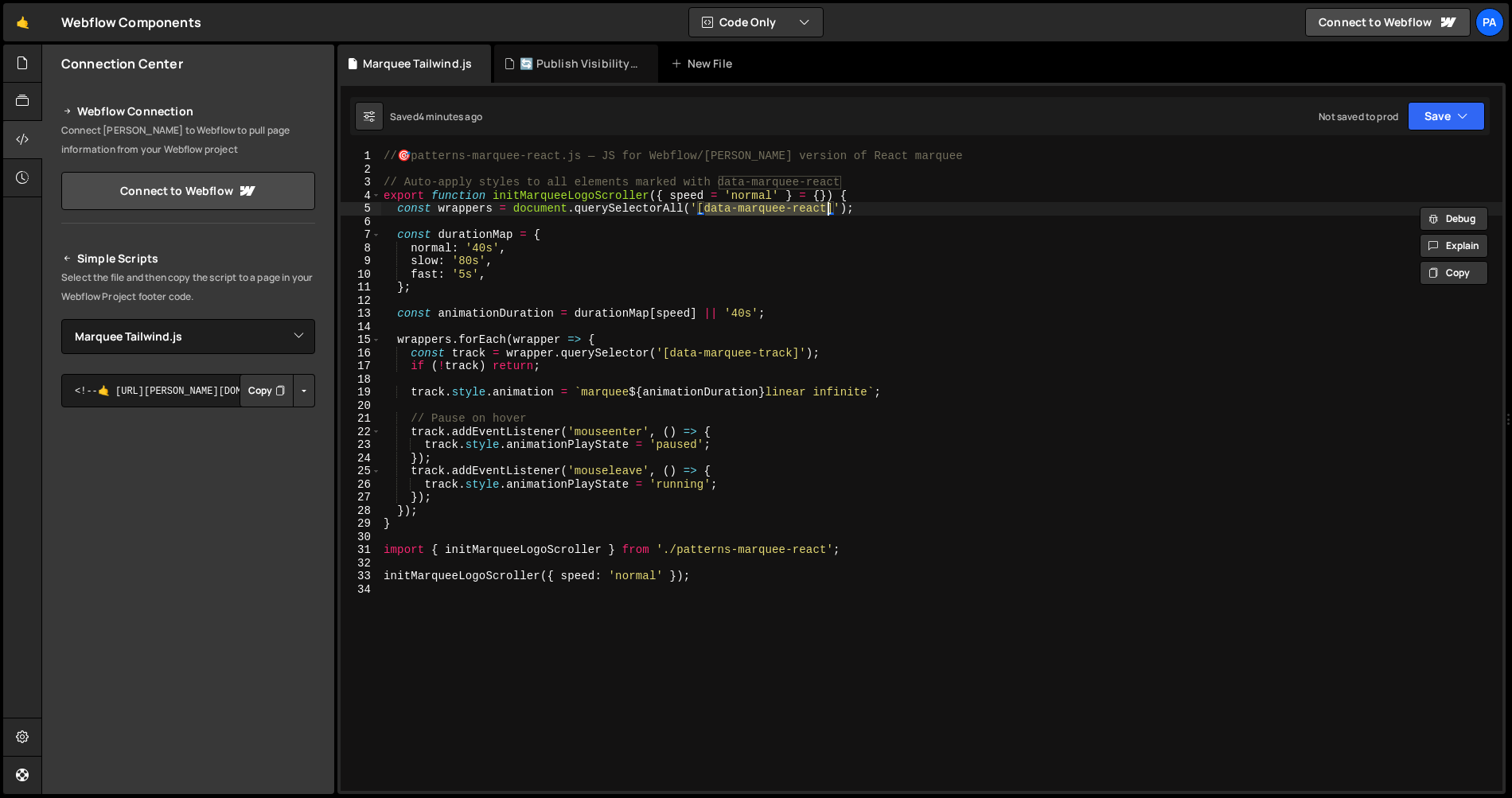
click at [715, 404] on div "// 🎯 patterns-marquee-react.js — JS for Webflow/[PERSON_NAME] version of React …" at bounding box center [942, 483] width 1122 height 667
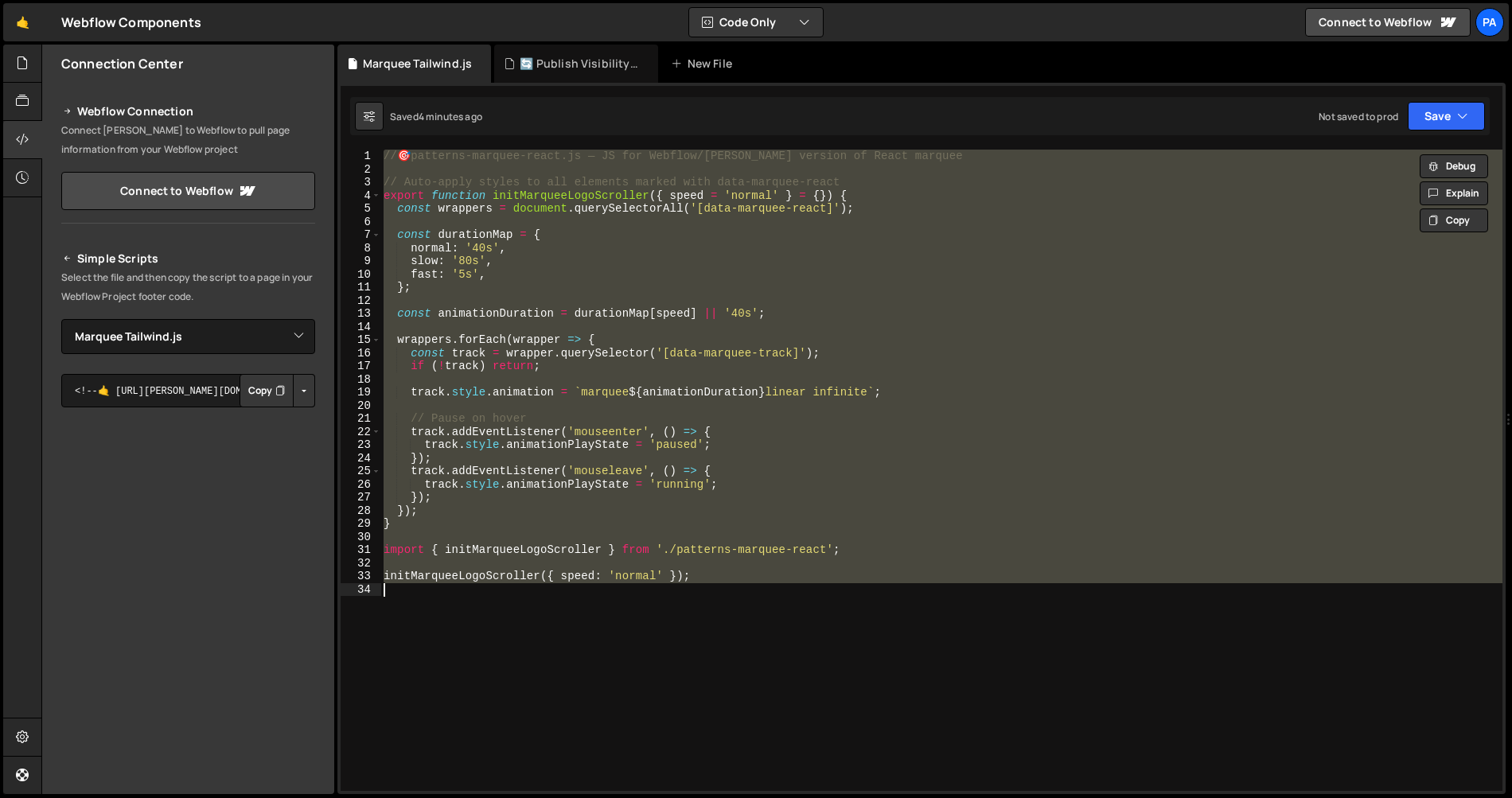
paste textarea "</script>"
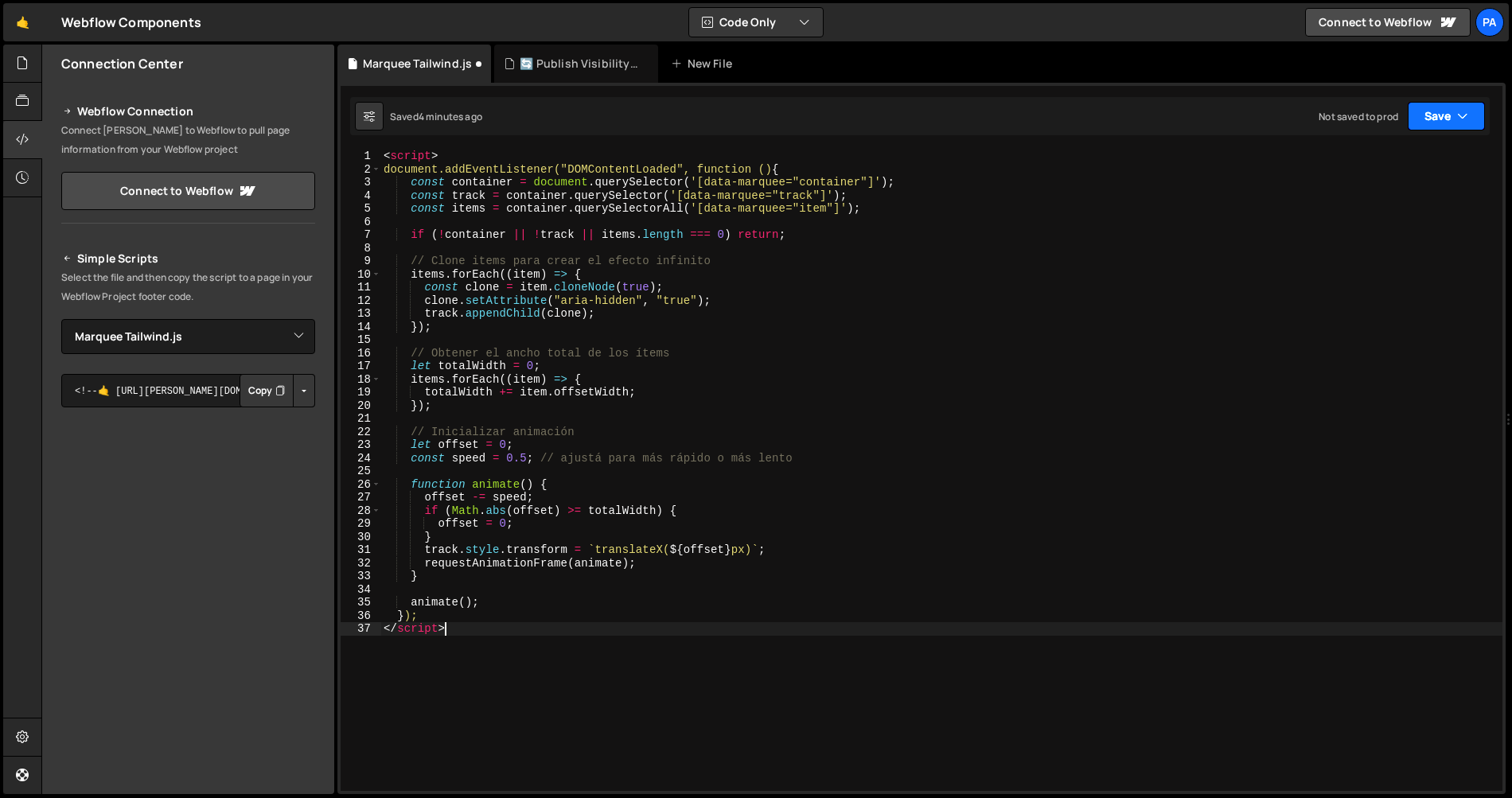
click at [1463, 124] on icon "button" at bounding box center [1462, 116] width 11 height 16
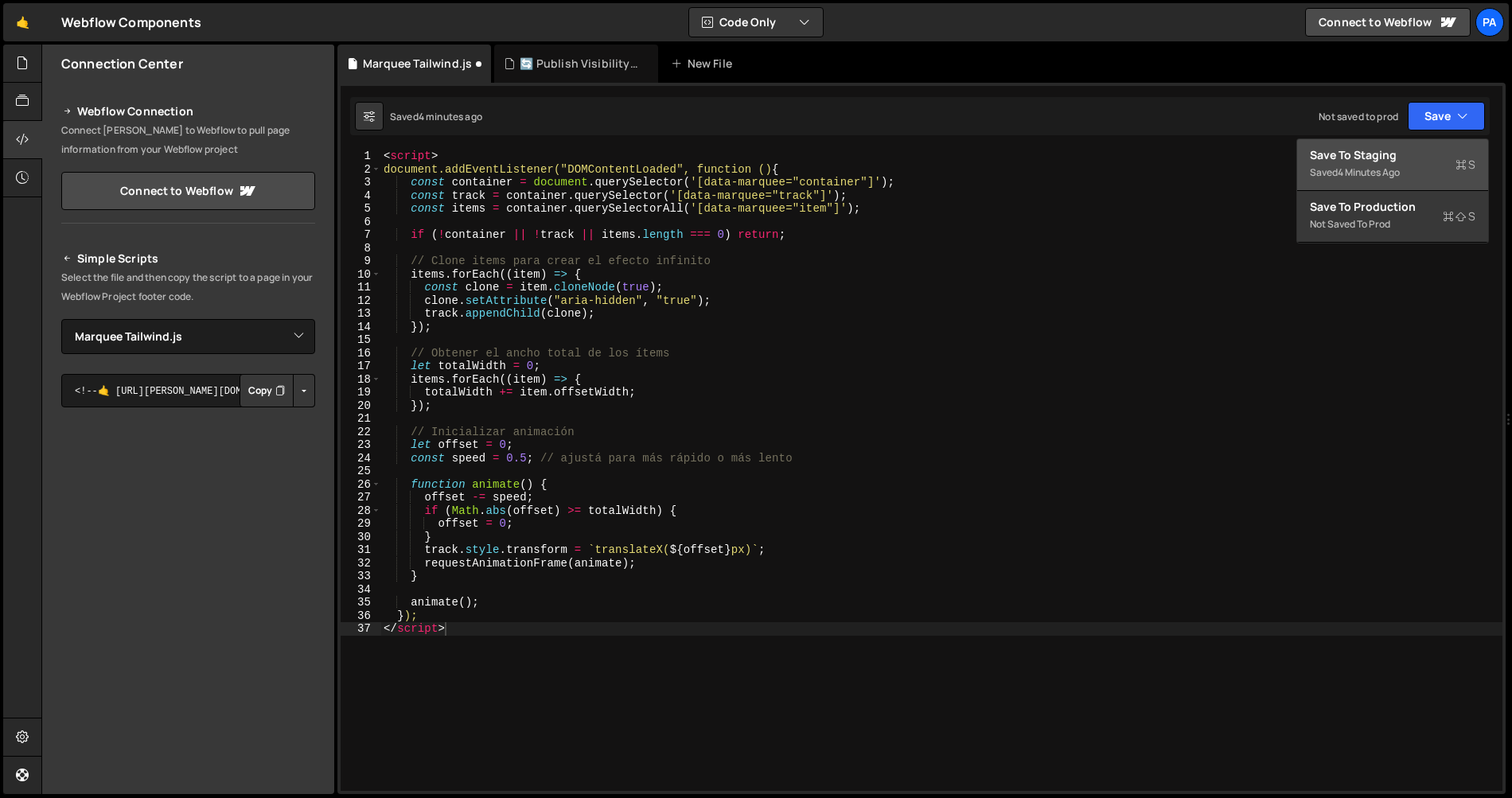
click at [1400, 166] on div "4 minutes ago" at bounding box center [1369, 172] width 62 height 14
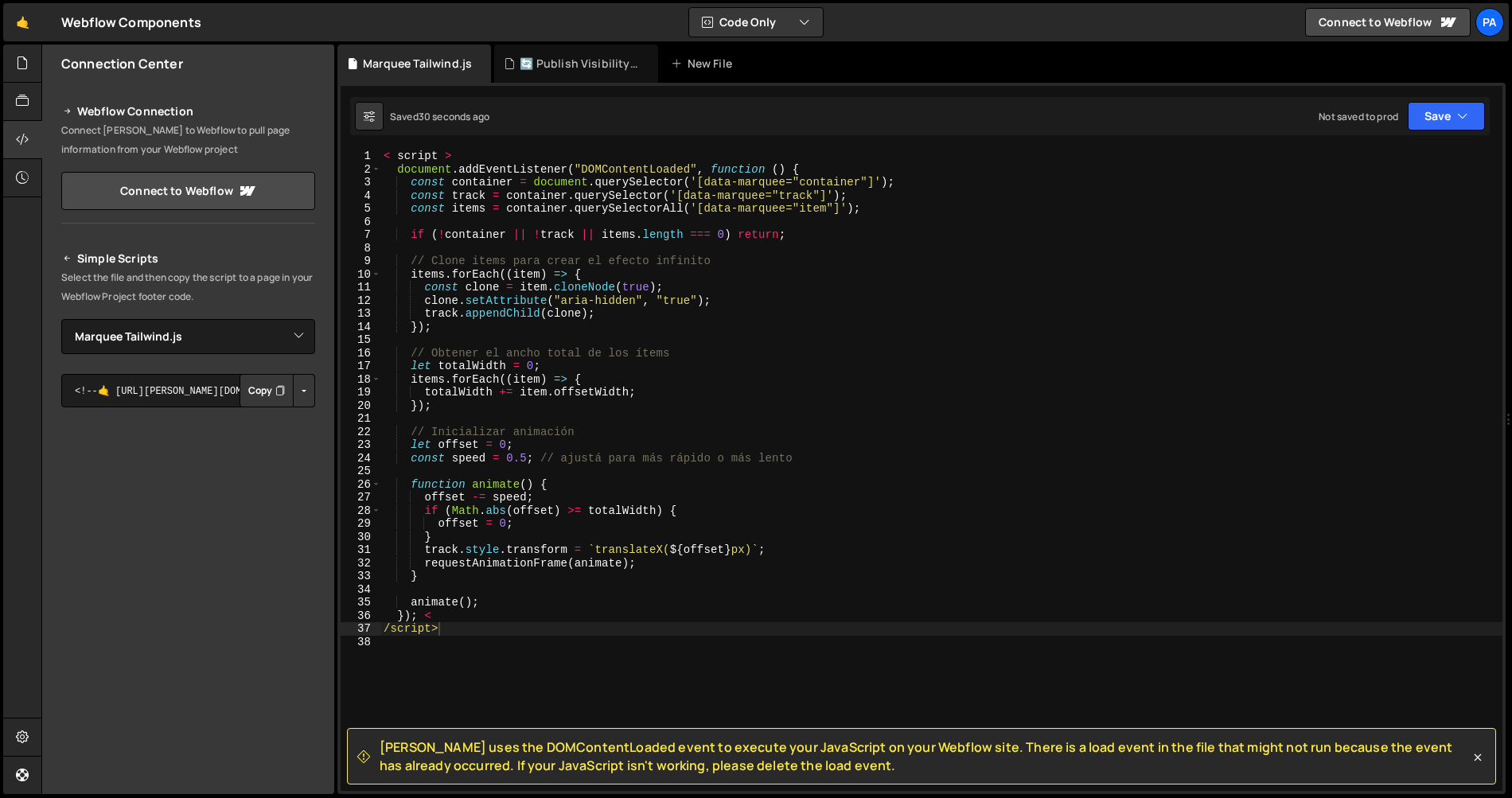
click at [807, 374] on div "< script > document . addEventListener ( "DOMContentLoaded" , function ( ) { co…" at bounding box center [942, 483] width 1122 height 667
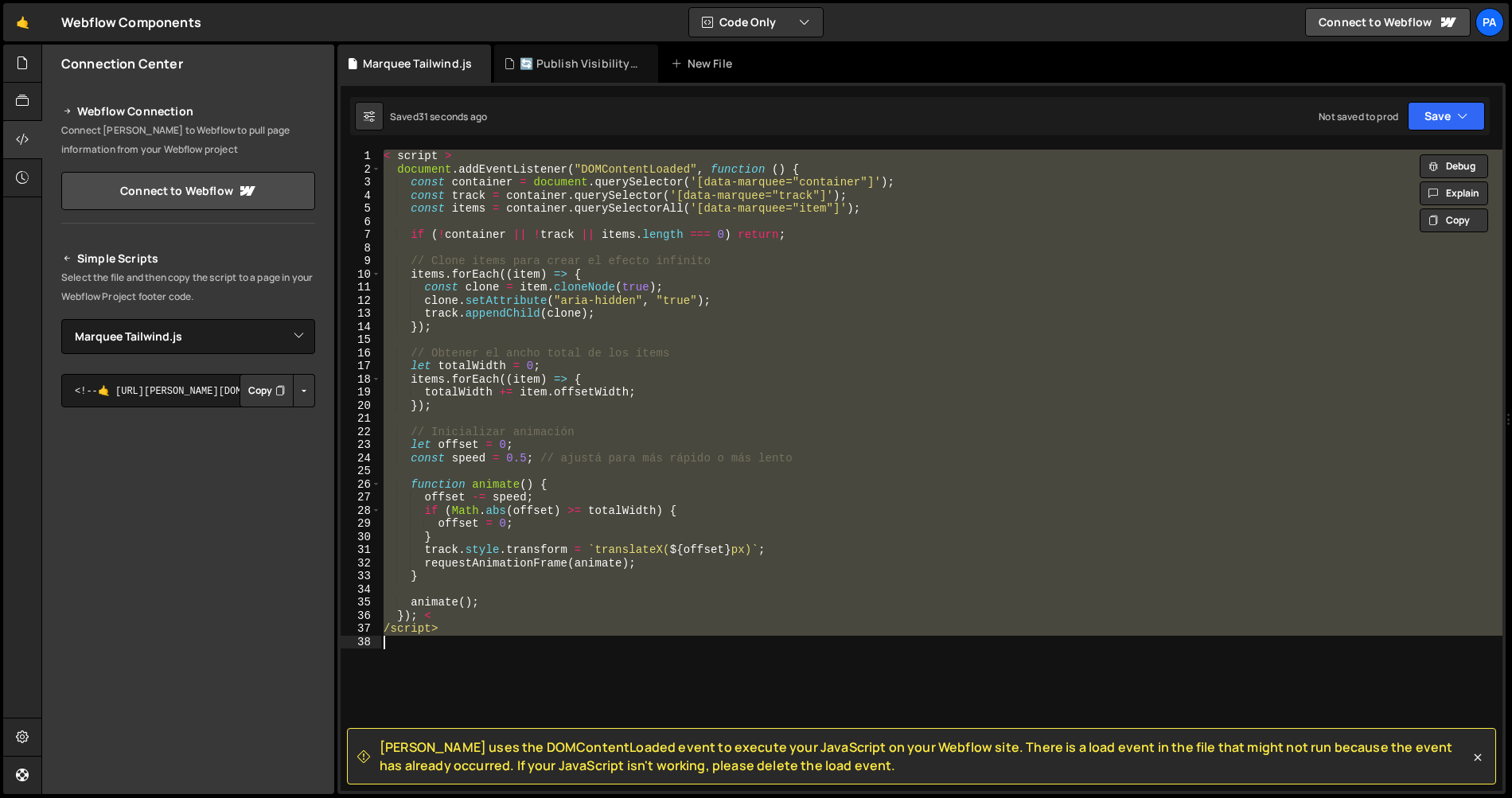
paste textarea "});"
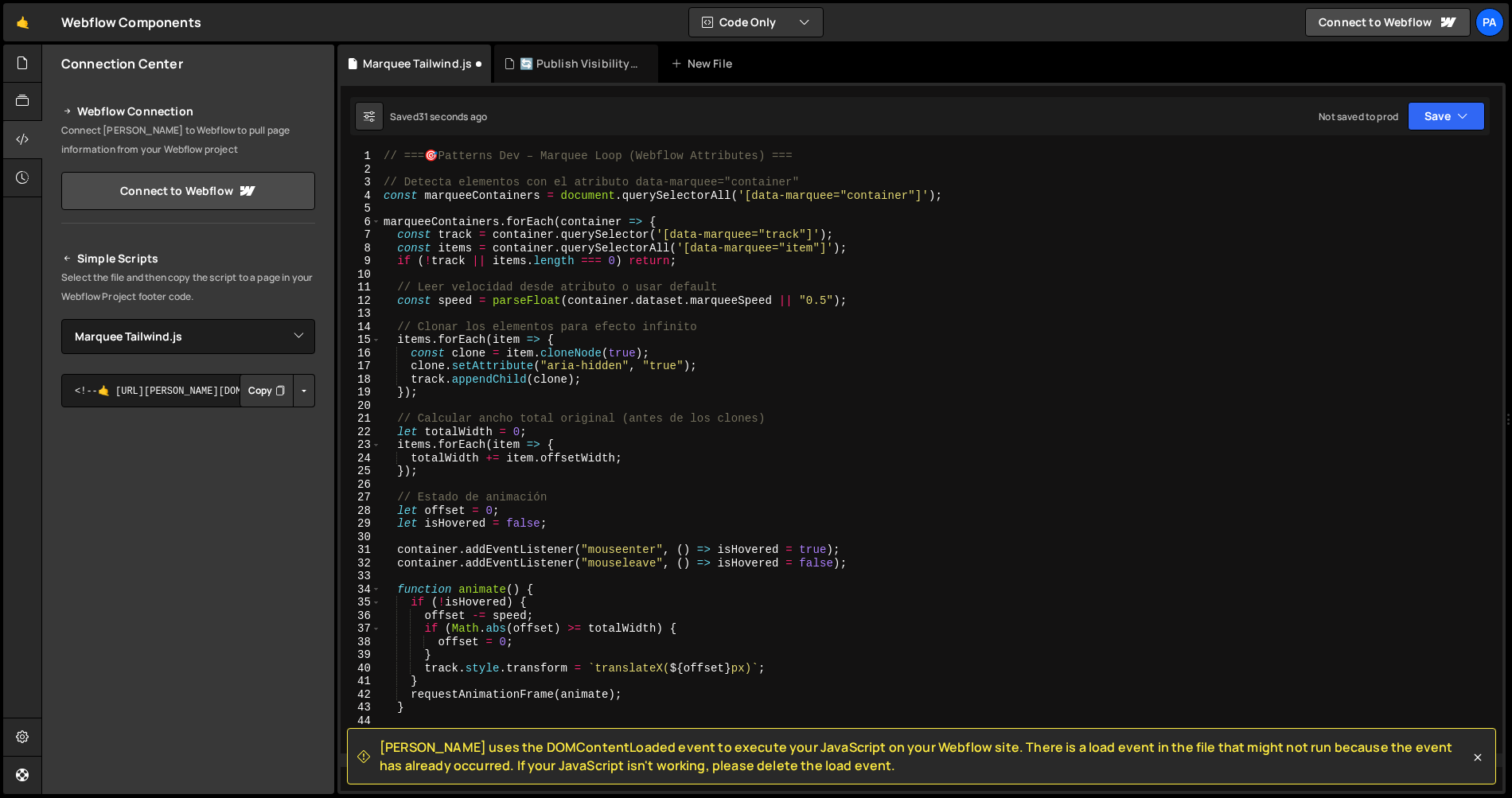
scroll to position [289, 0]
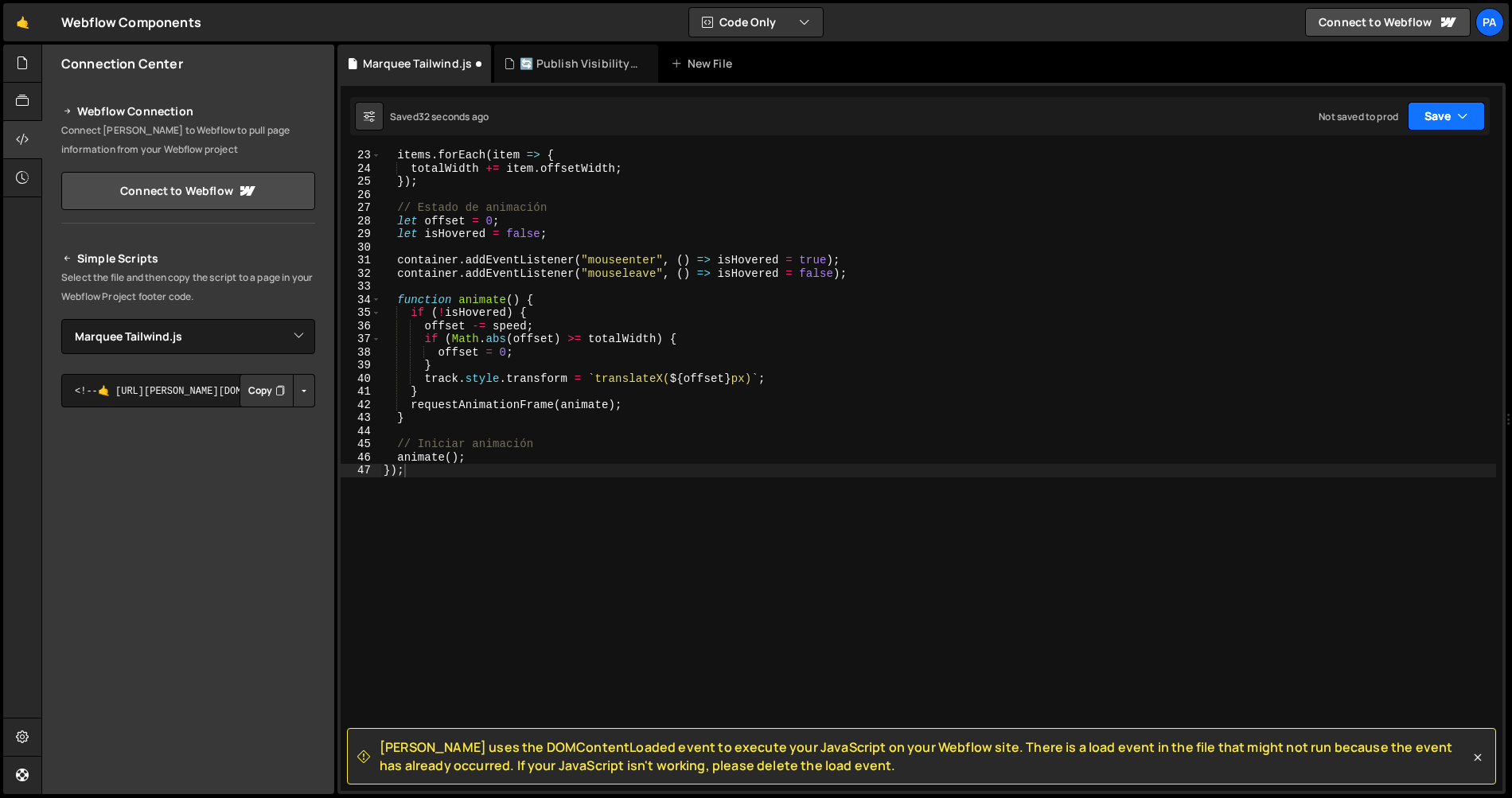
click at [1473, 113] on button "Save" at bounding box center [1446, 116] width 77 height 28
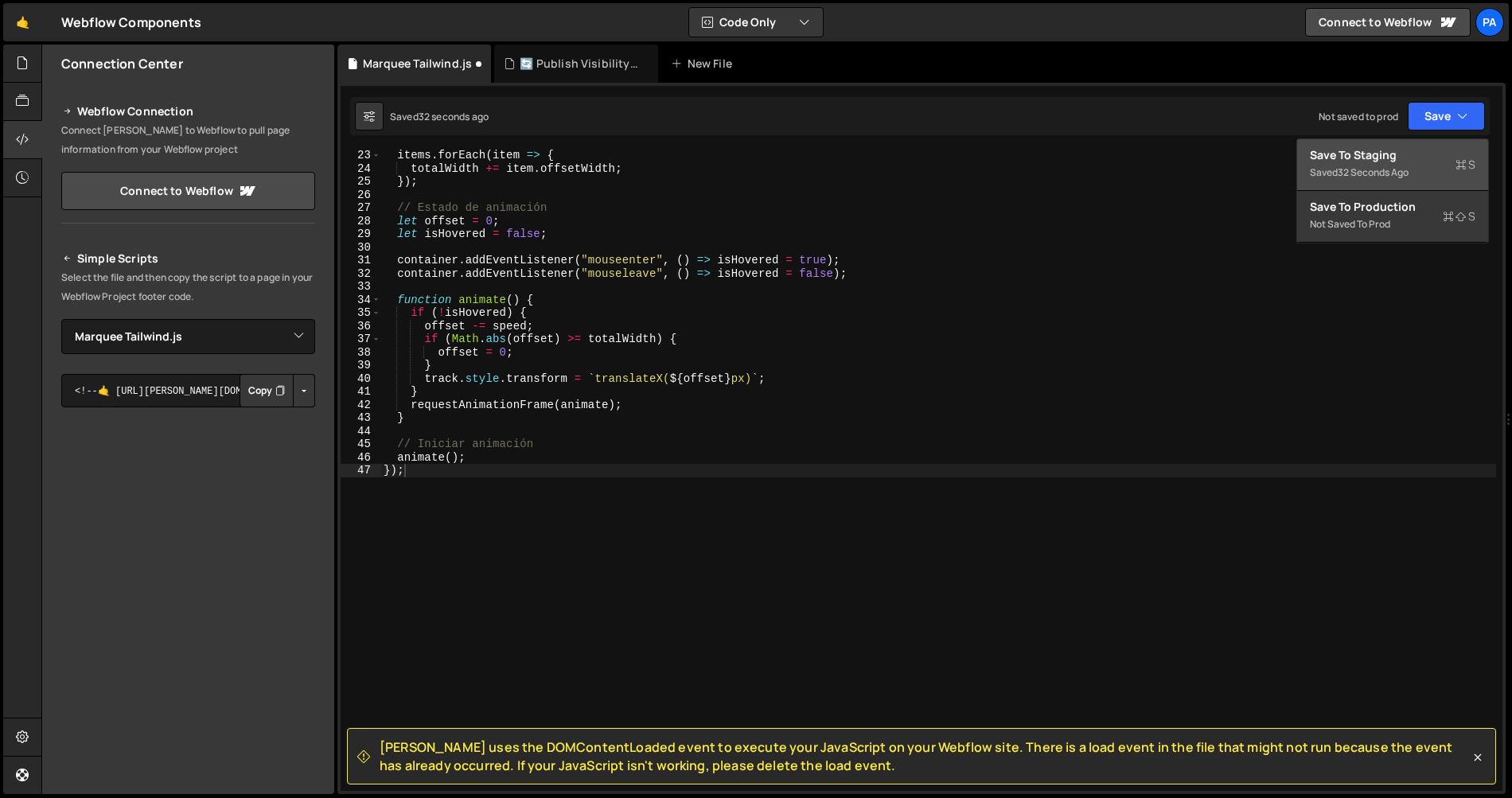
click at [1425, 153] on div "Save to Staging S" at bounding box center [1393, 155] width 166 height 16
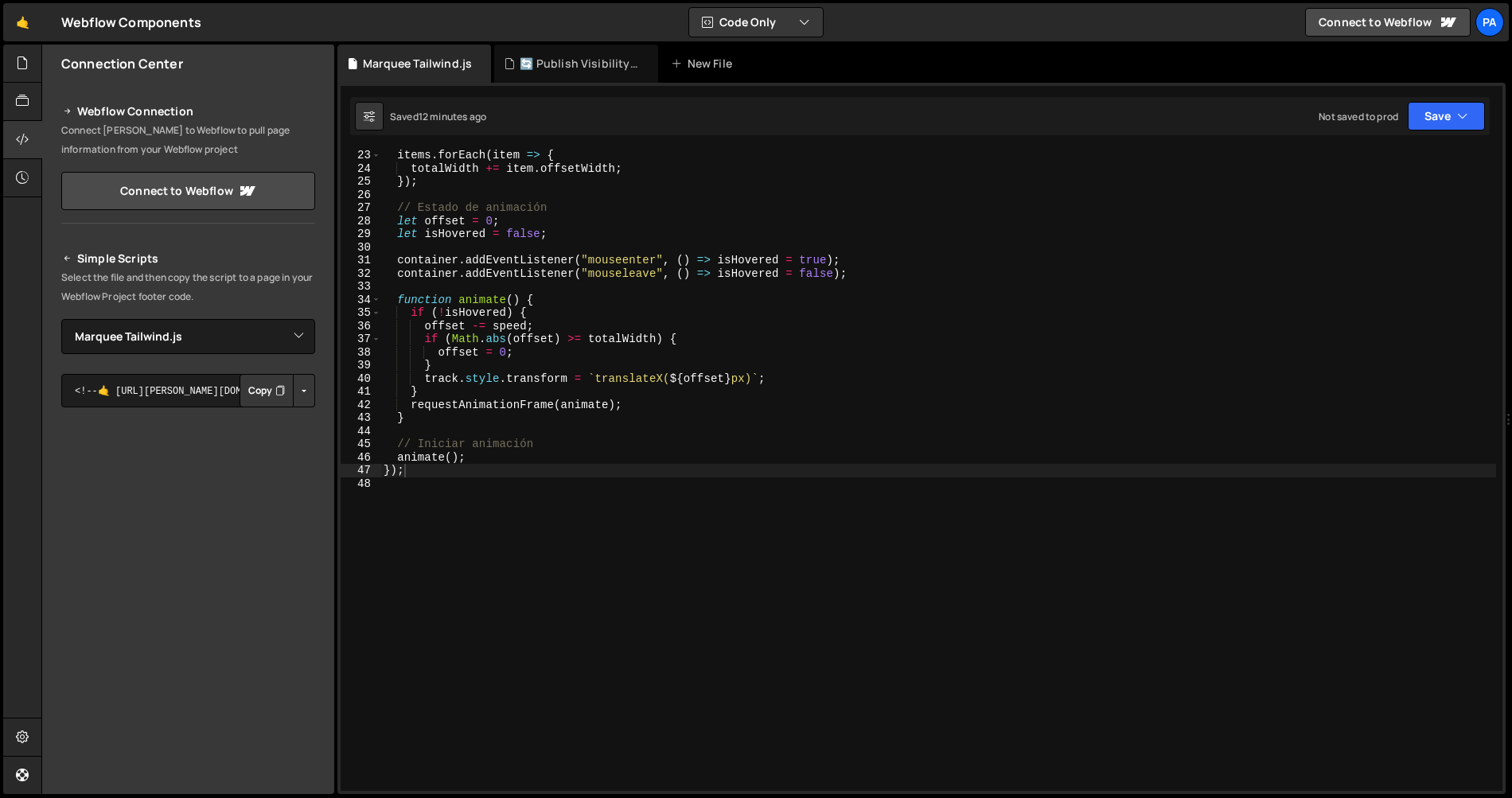
click at [619, 325] on div "items . forEach ( item => { totalWidth += item . offsetWidth ; }) ; // Estado d…" at bounding box center [938, 482] width 1115 height 667
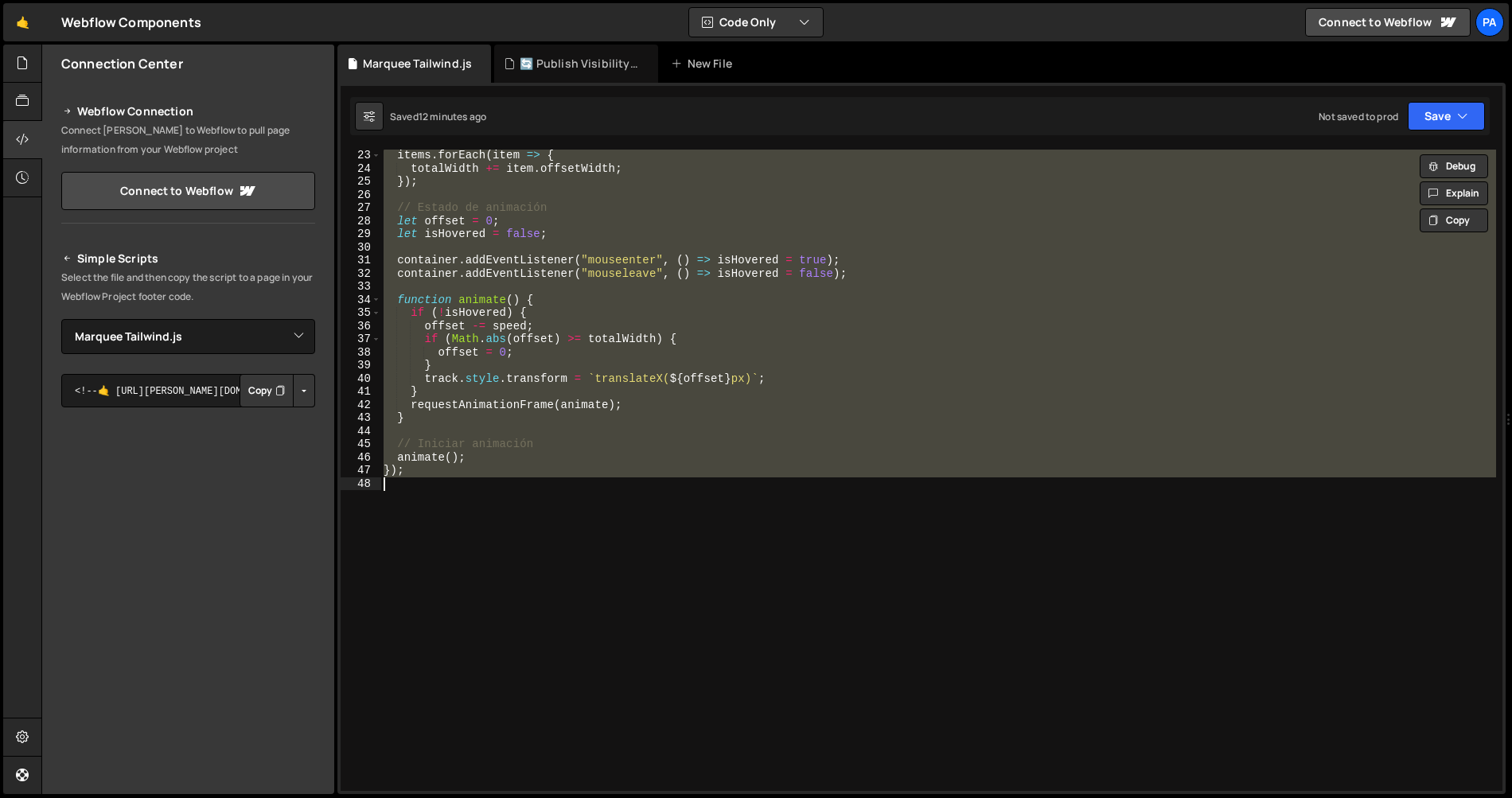
paste textarea
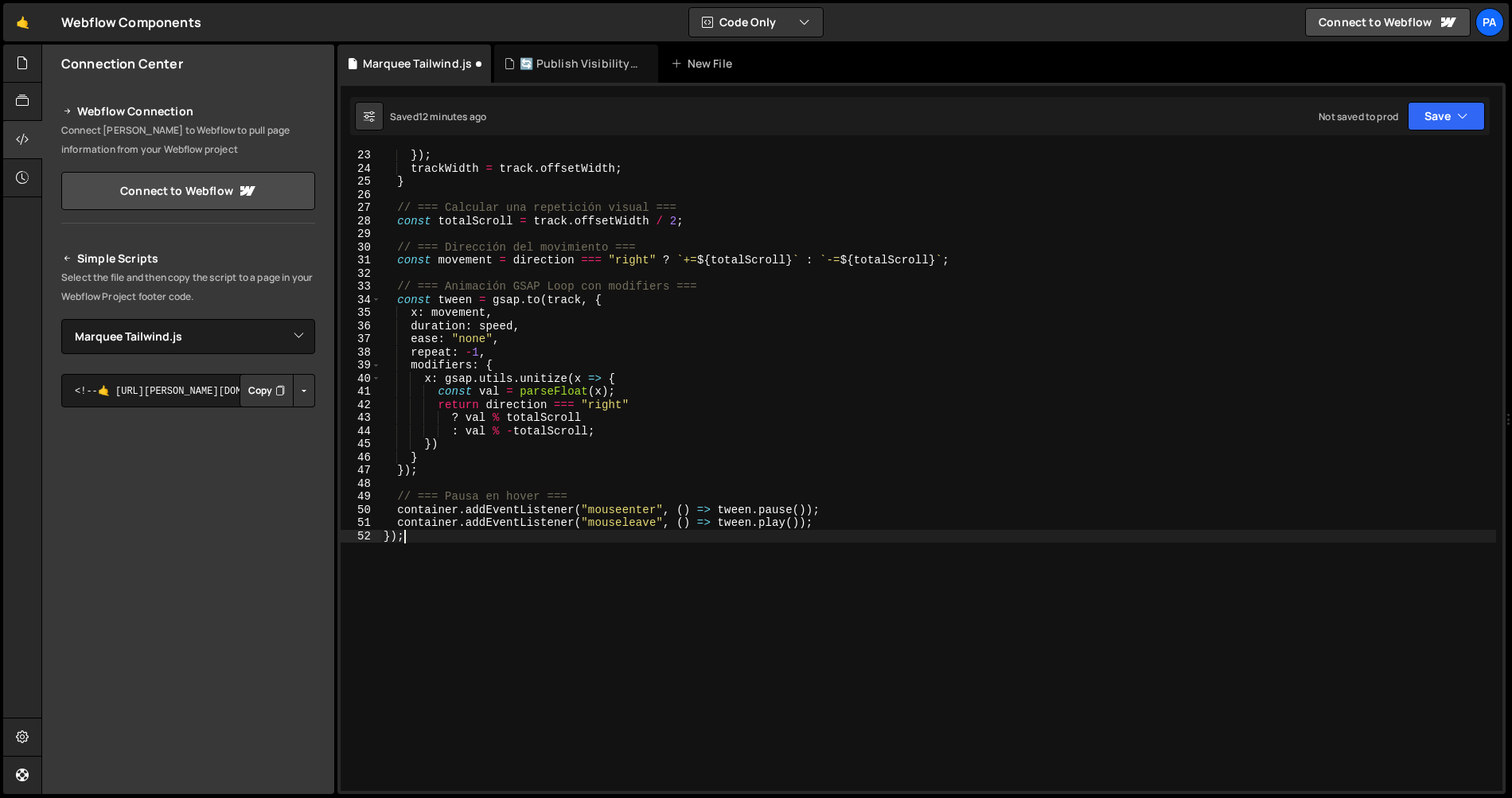
scroll to position [0, 0]
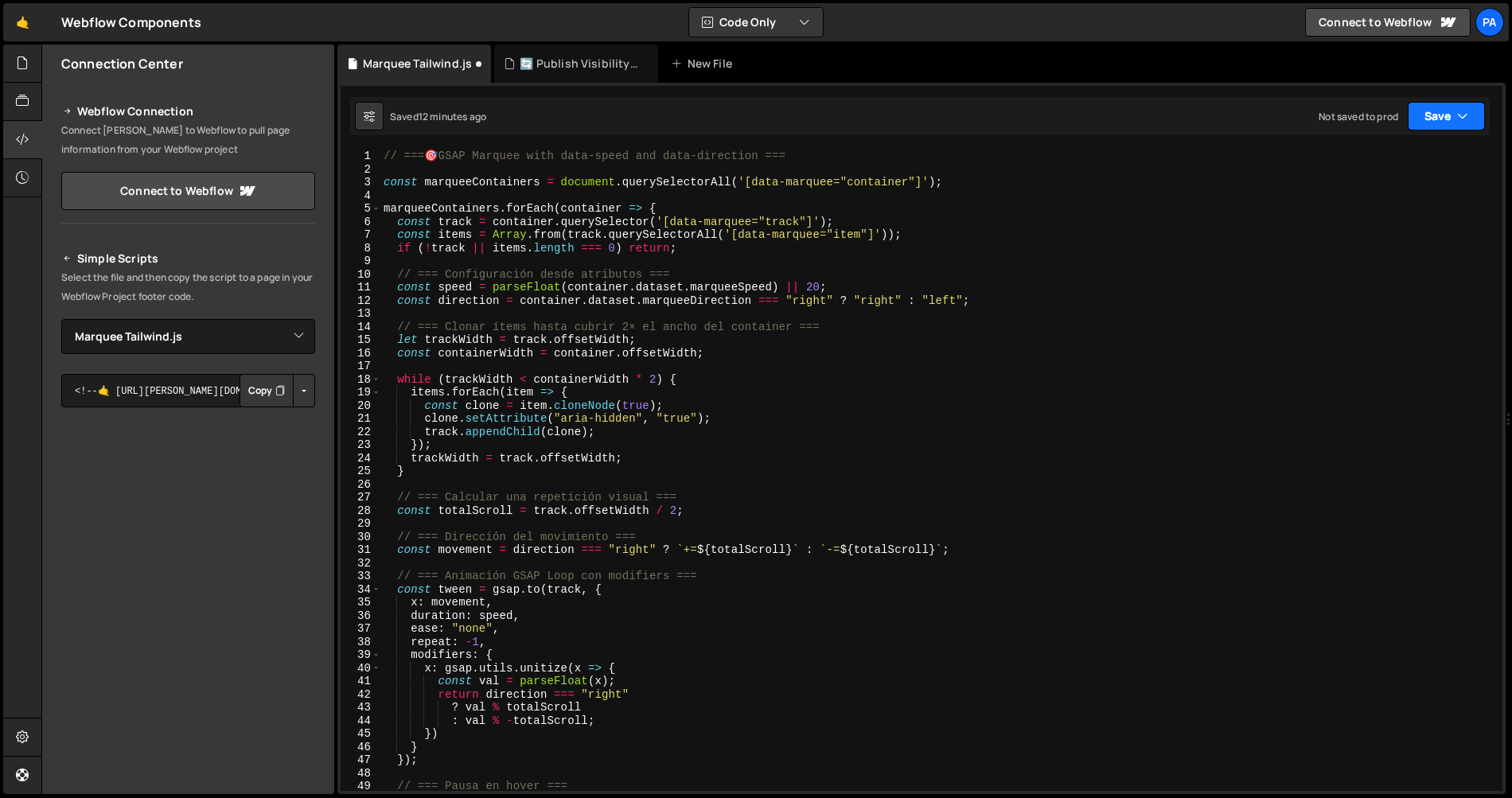
click at [1433, 121] on button "Save" at bounding box center [1446, 116] width 77 height 28
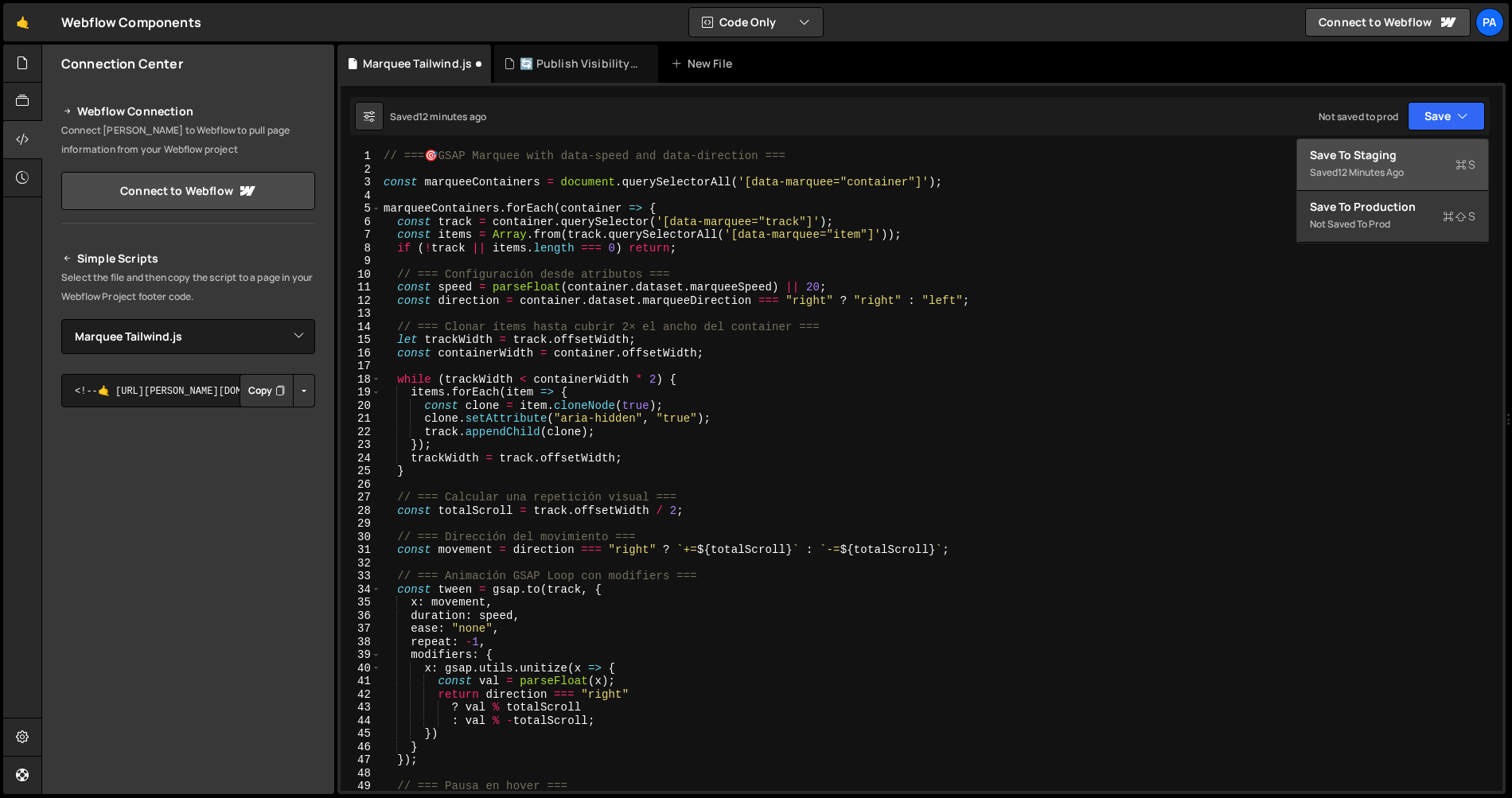
click at [1411, 147] on div "Save to Staging S" at bounding box center [1393, 155] width 166 height 16
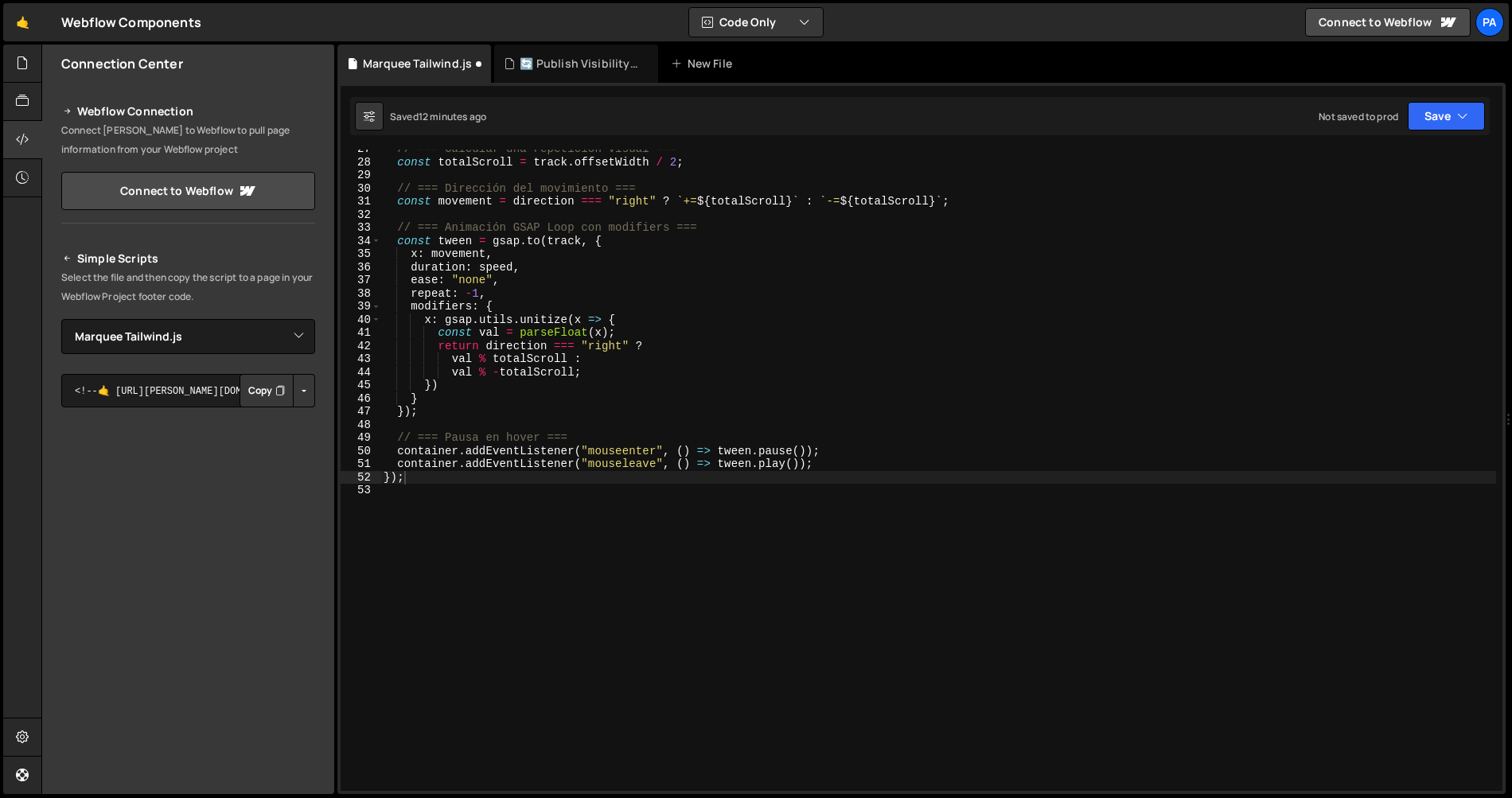
scroll to position [349, 0]
click at [297, 385] on button "Button group with nested dropdown" at bounding box center [304, 391] width 22 height 33
click at [287, 415] on link "Copy Staging js" at bounding box center [248, 421] width 132 height 22
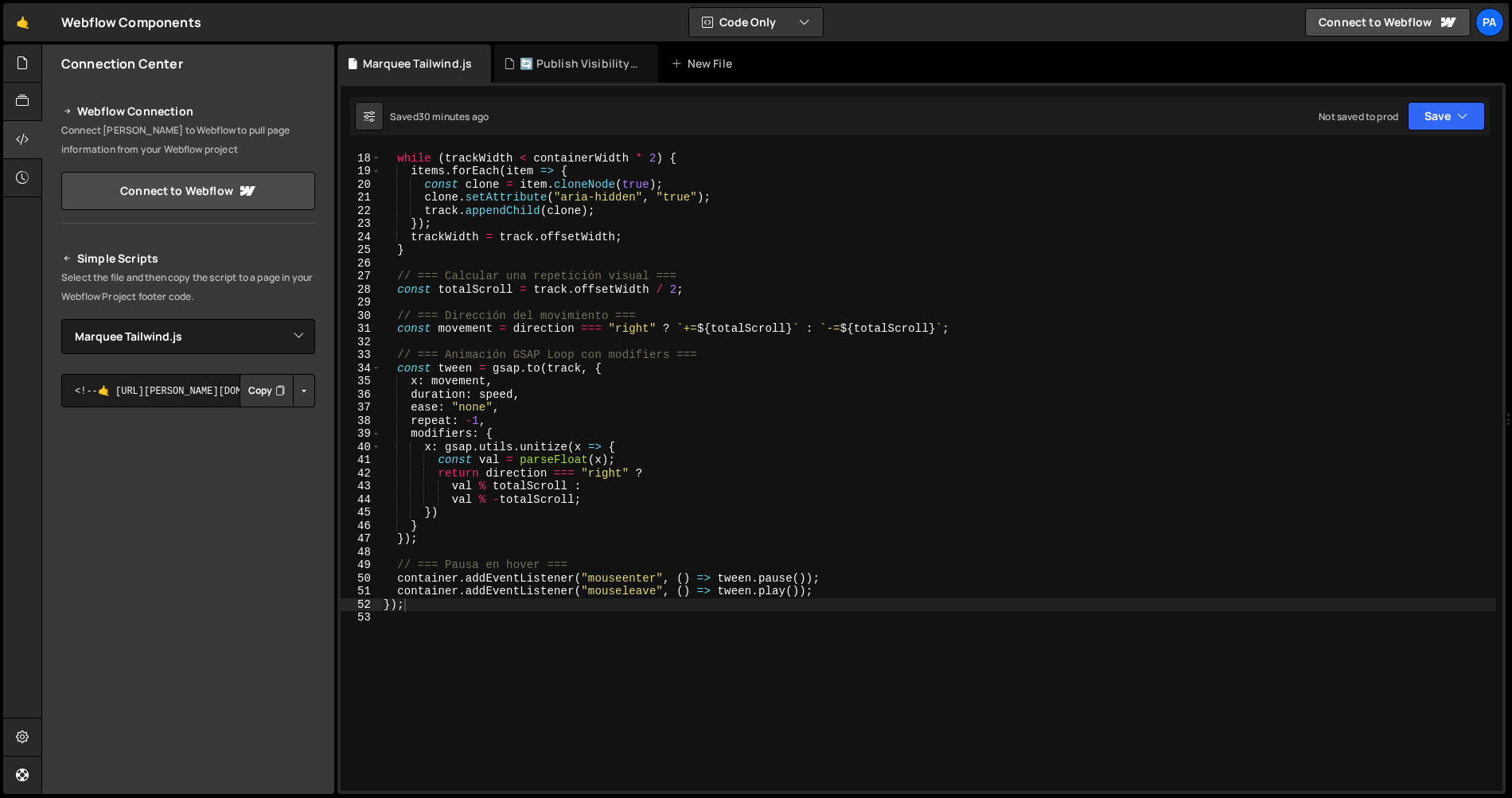
scroll to position [0, 0]
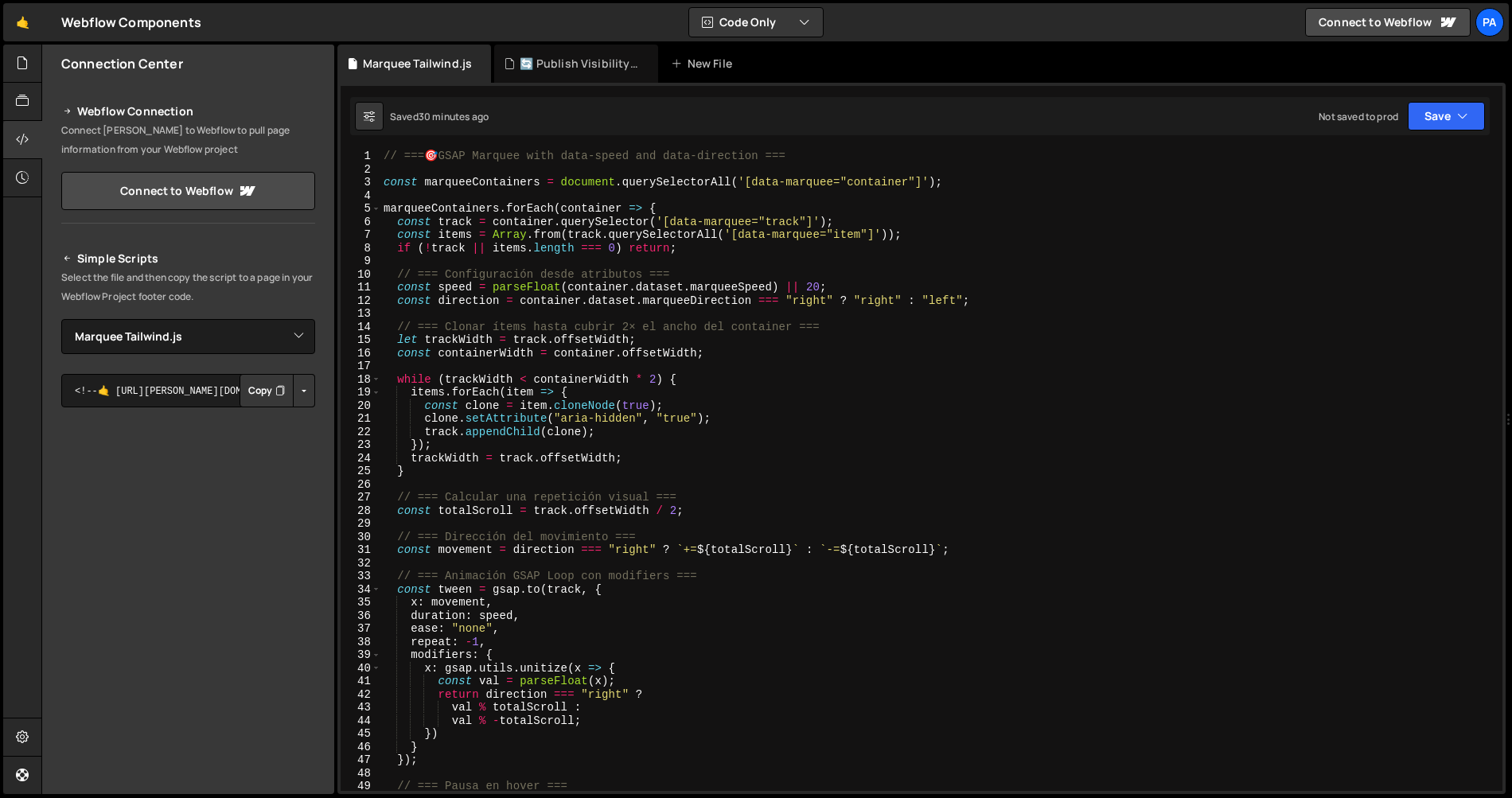
type textarea "// === 🎯 GSAP Marquee with data-speed and data-direction ==="
drag, startPoint x: 853, startPoint y: 159, endPoint x: 379, endPoint y: 150, distance: 474.1
click at [379, 150] on div "// === 🎯 GSAP Marquee with data-speed and data-direction === 1 2 3 4 5 6 7 8 9 …" at bounding box center [922, 471] width 1162 height 641
